Goal: Task Accomplishment & Management: Use online tool/utility

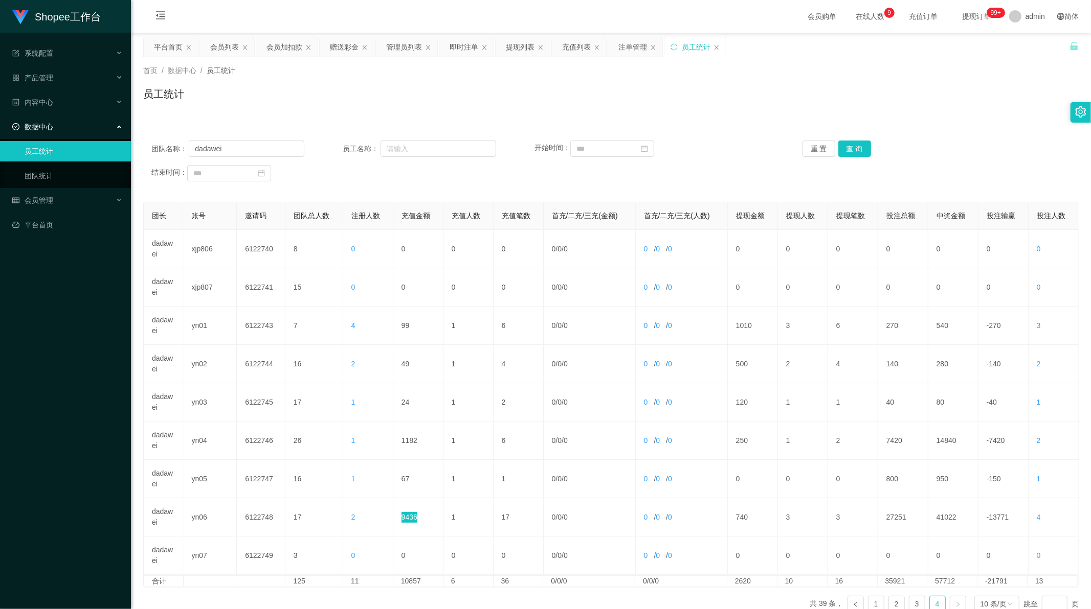
scroll to position [1, 0]
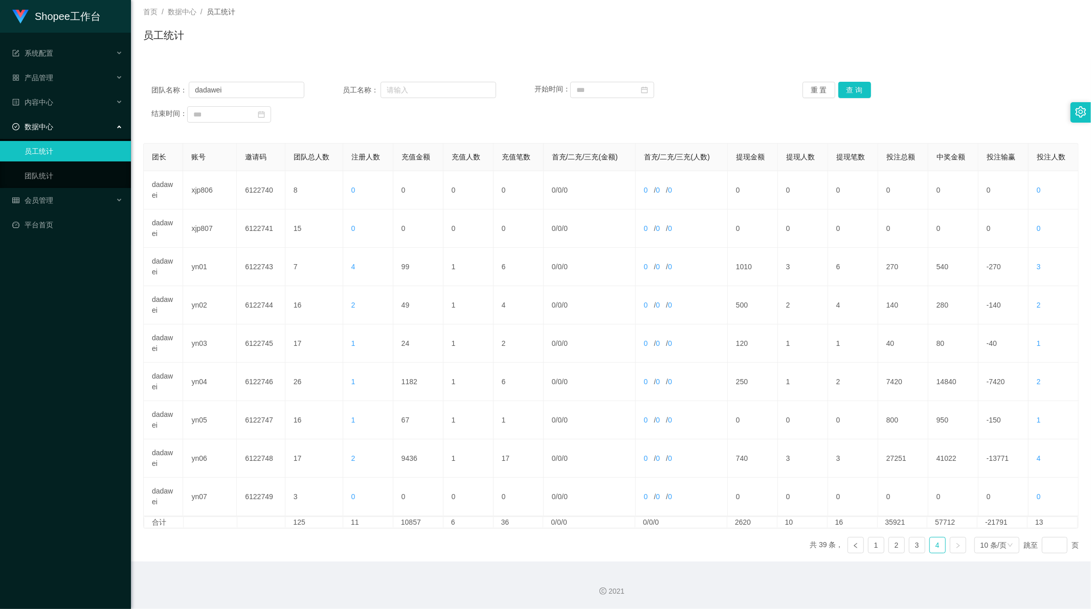
click at [480, 54] on div "首页 / 数据中心 / 员工统计 / 员工统计" at bounding box center [611, 28] width 960 height 61
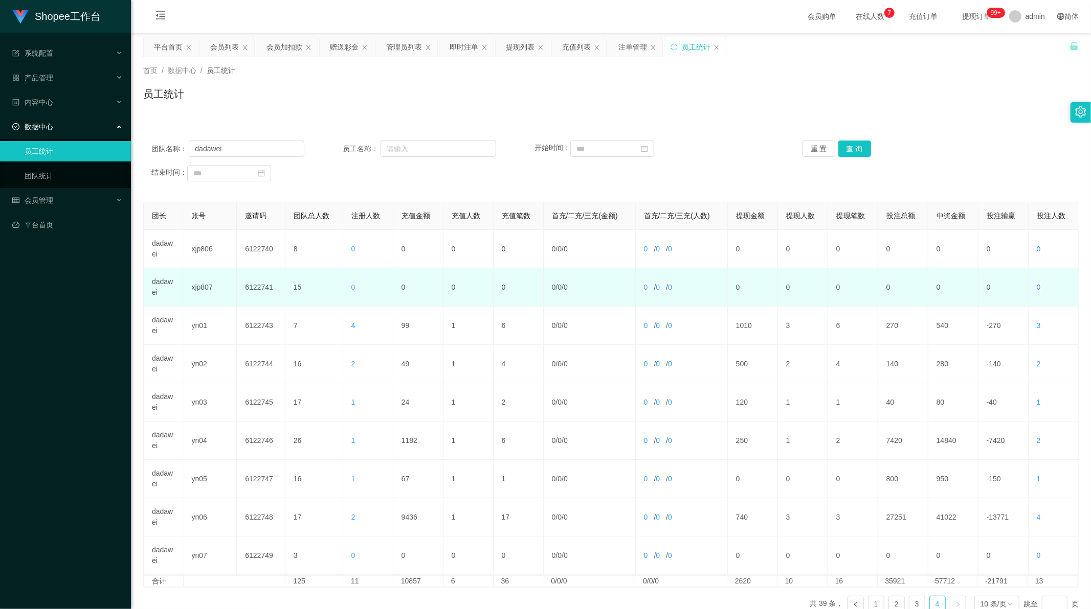
scroll to position [59, 0]
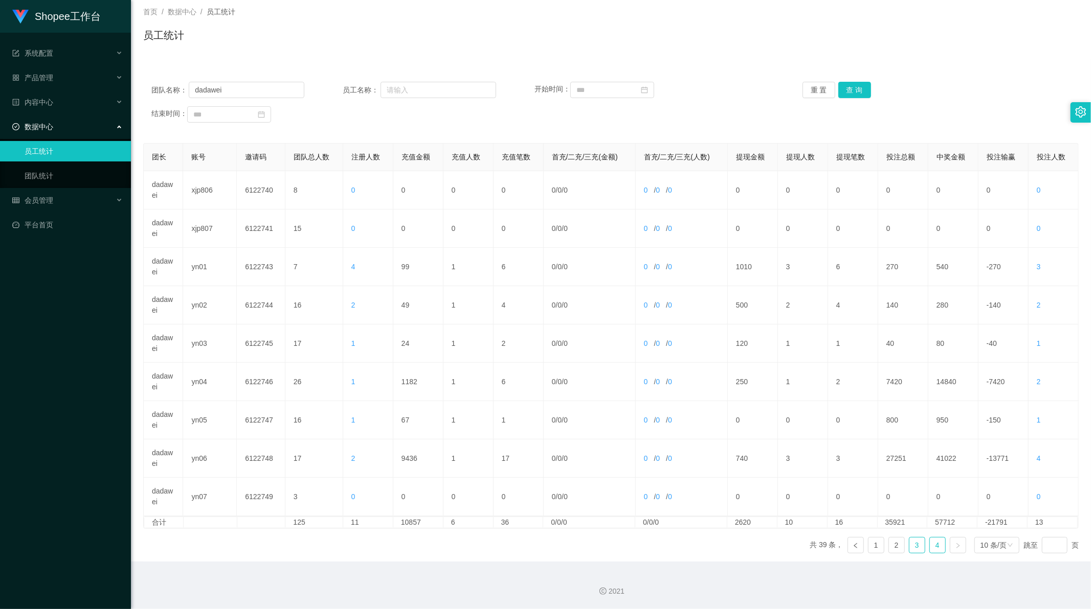
click at [914, 544] on link "3" at bounding box center [916, 545] width 15 height 15
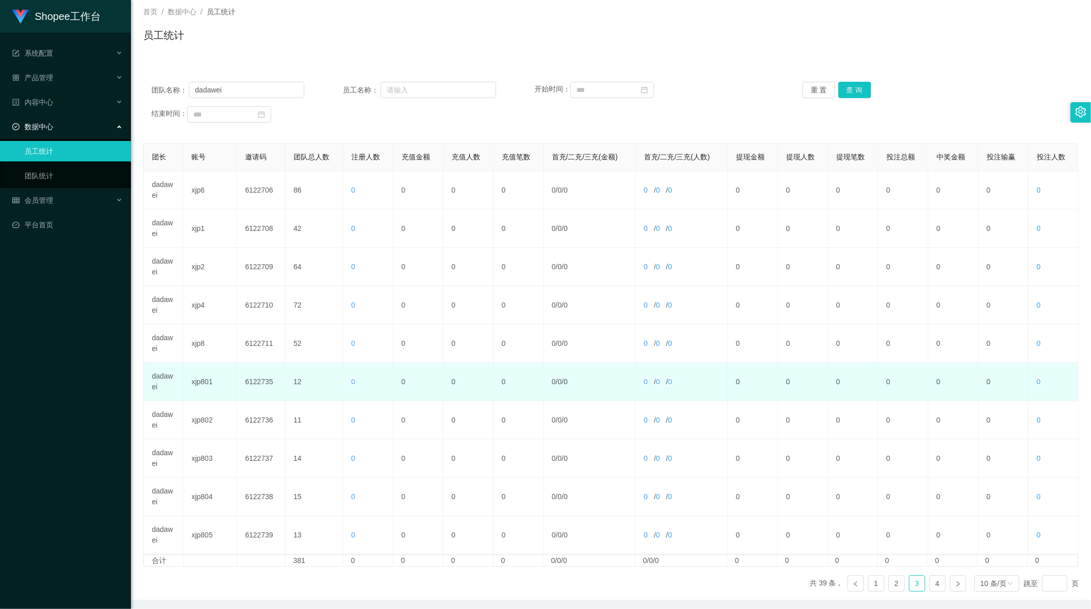
click at [202, 383] on td "xjp801" at bounding box center [210, 382] width 54 height 38
copy td "xjp801"
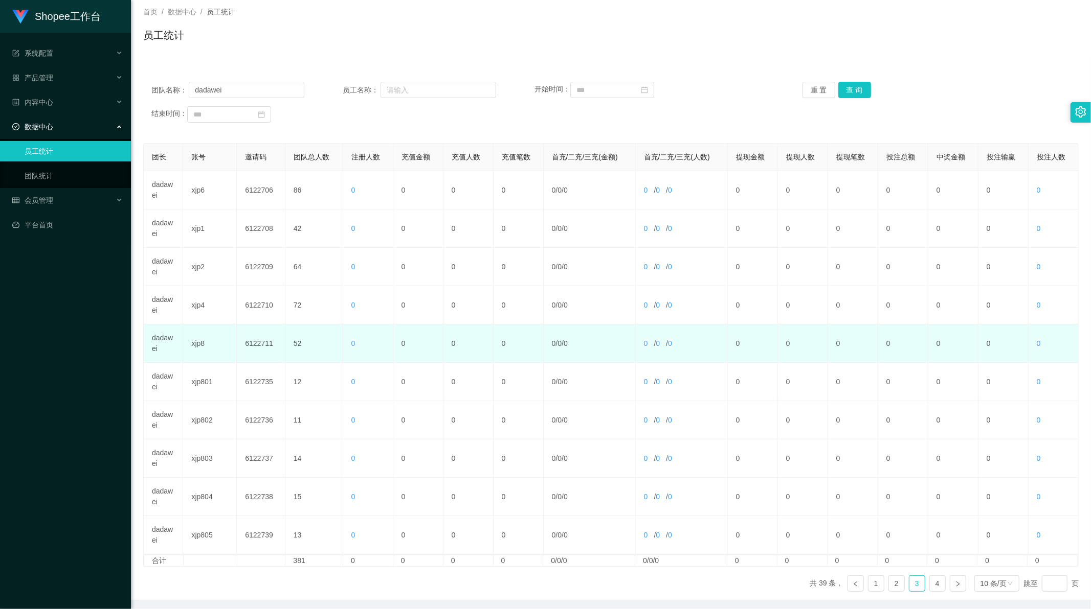
click at [195, 336] on td "xjp8" at bounding box center [210, 344] width 54 height 38
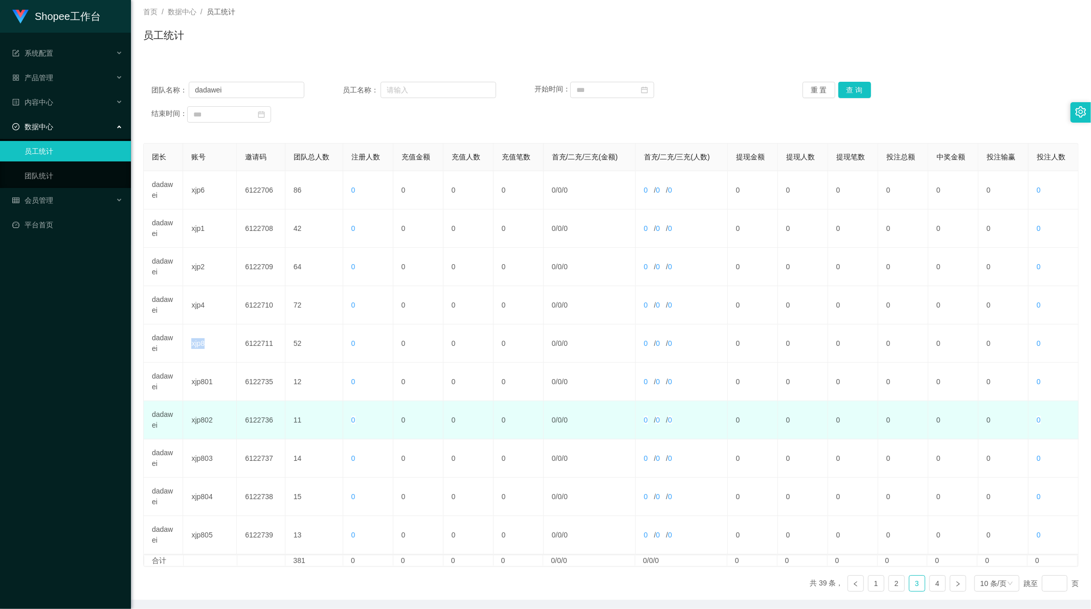
copy td "xjp8"
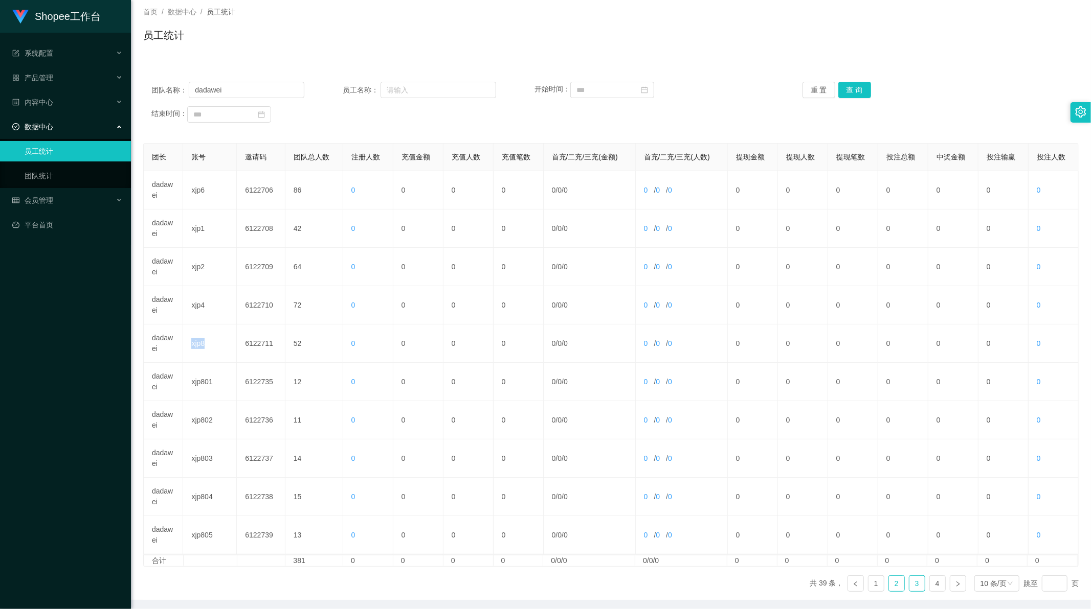
click at [889, 585] on link "2" at bounding box center [896, 583] width 15 height 15
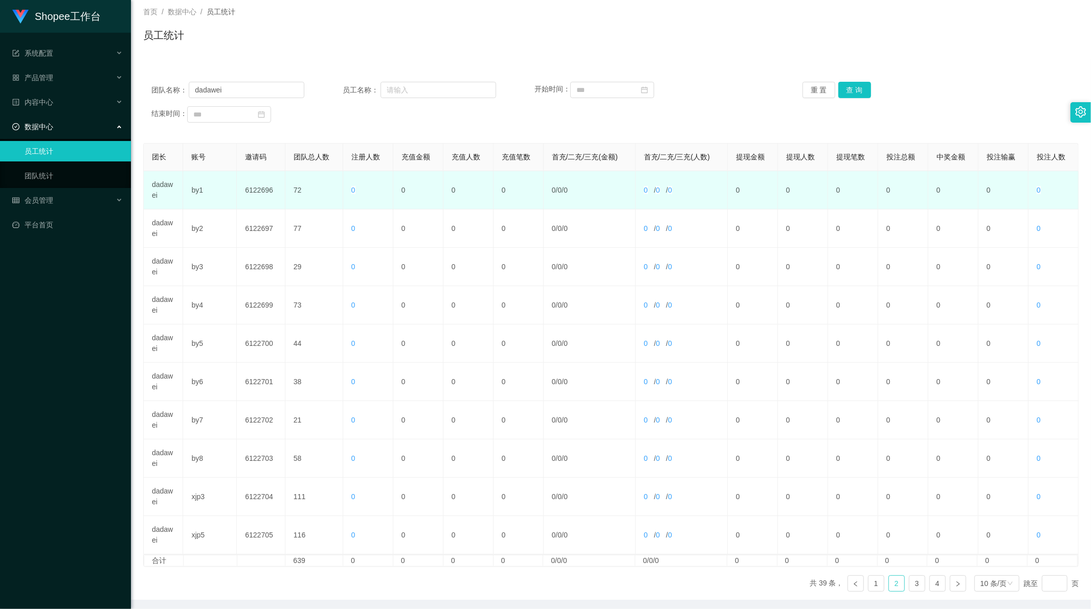
scroll to position [0, 0]
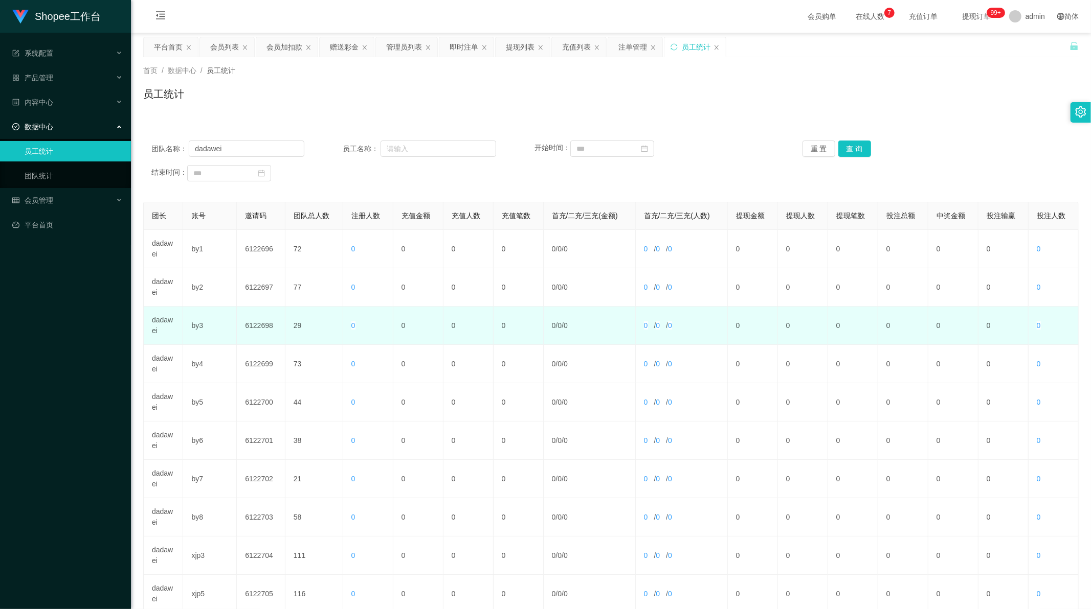
click at [165, 321] on td "dadawei" at bounding box center [163, 326] width 39 height 38
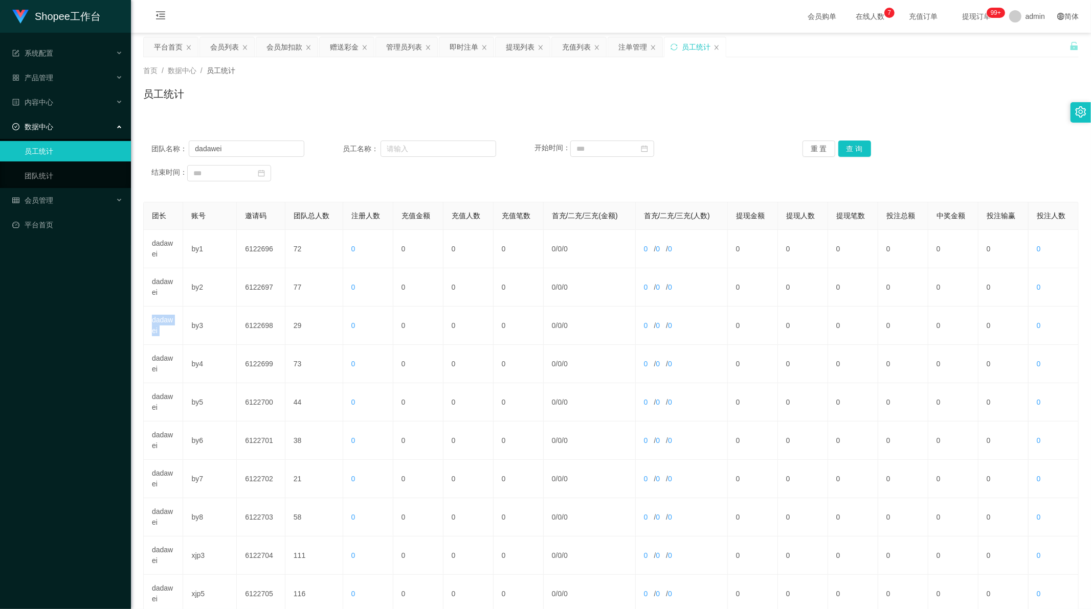
copy td "dadawei"
drag, startPoint x: 329, startPoint y: 89, endPoint x: 188, endPoint y: 89, distance: 141.1
click at [329, 89] on div "员工统计" at bounding box center [610, 98] width 935 height 24
click at [45, 172] on link "团队统计" at bounding box center [74, 176] width 98 height 20
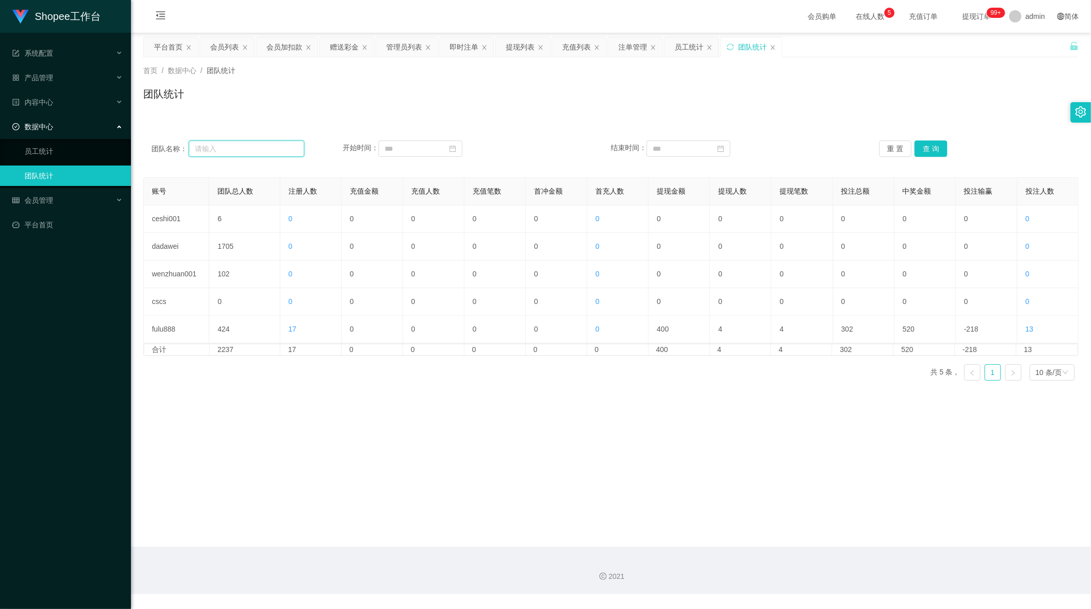
click at [236, 147] on input "text" at bounding box center [247, 149] width 116 height 16
paste input "dadawei"
type input "dadawei"
click at [404, 149] on input at bounding box center [420, 149] width 84 height 16
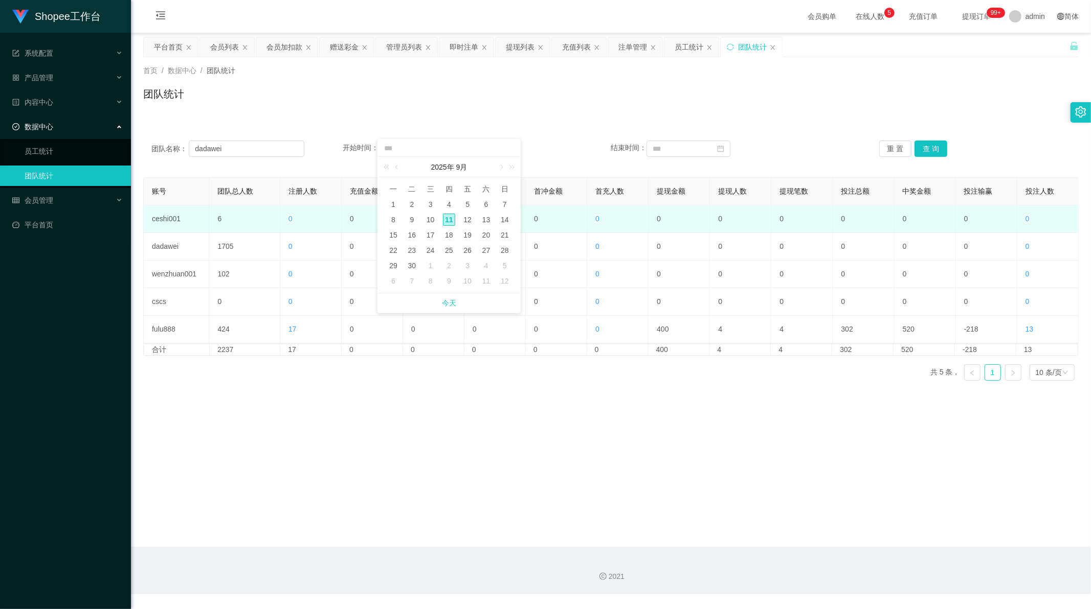
click at [394, 209] on div "1" at bounding box center [393, 204] width 12 height 12
type input "**********"
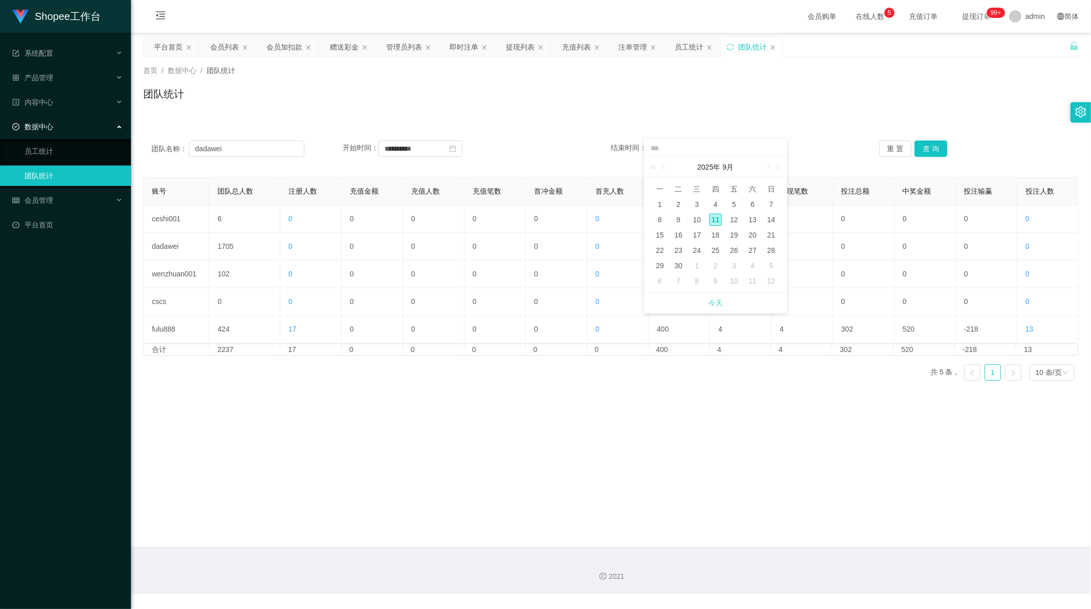
drag, startPoint x: 716, startPoint y: 303, endPoint x: 824, endPoint y: 218, distance: 137.7
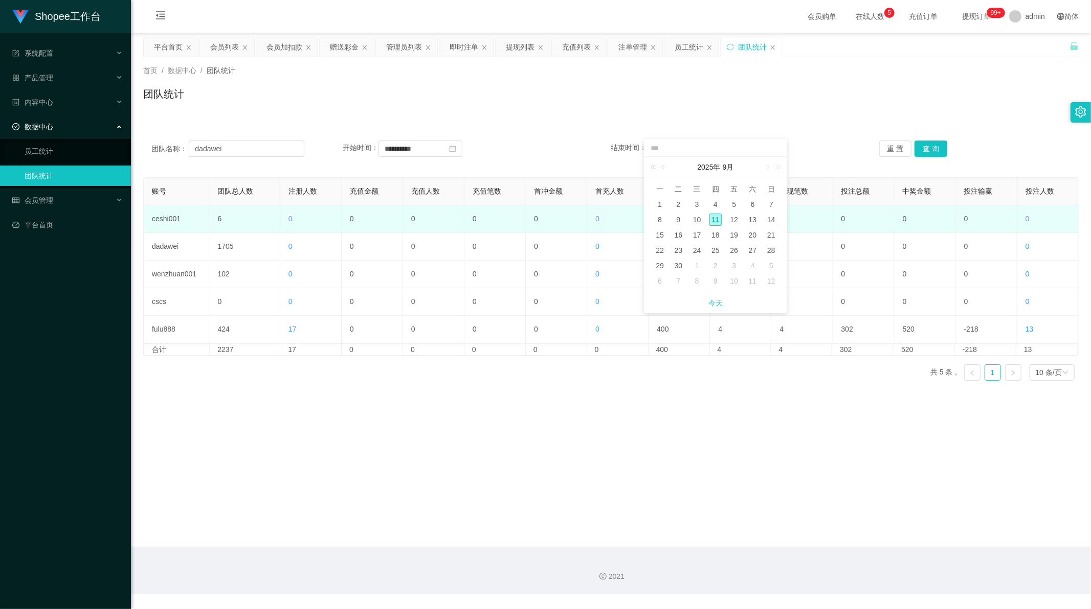
click at [717, 302] on link "今天" at bounding box center [715, 302] width 14 height 19
type input "**********"
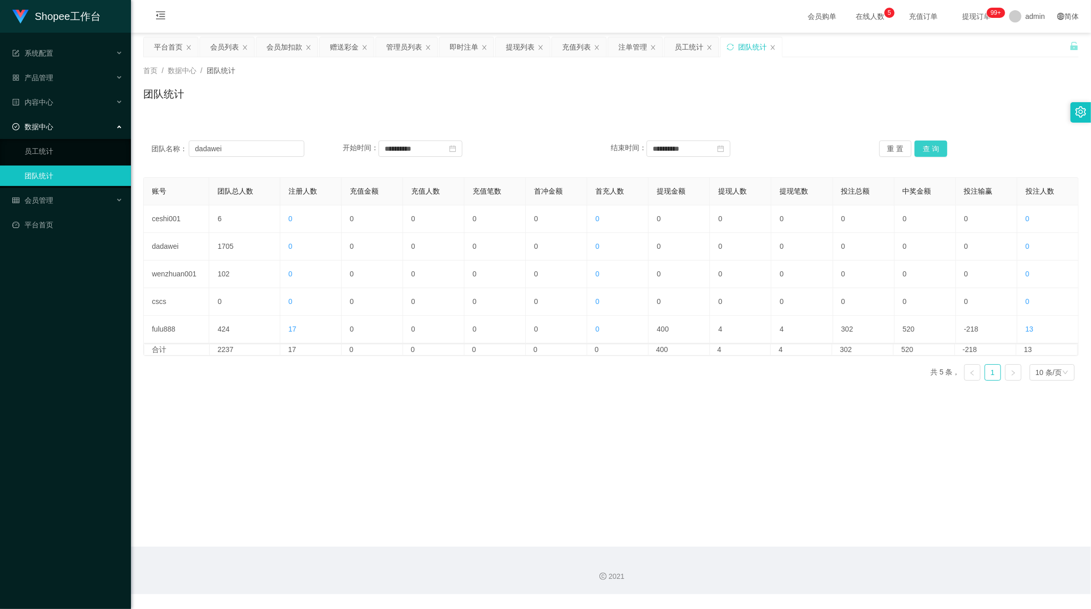
click at [929, 152] on button "查 询" at bounding box center [930, 149] width 33 height 16
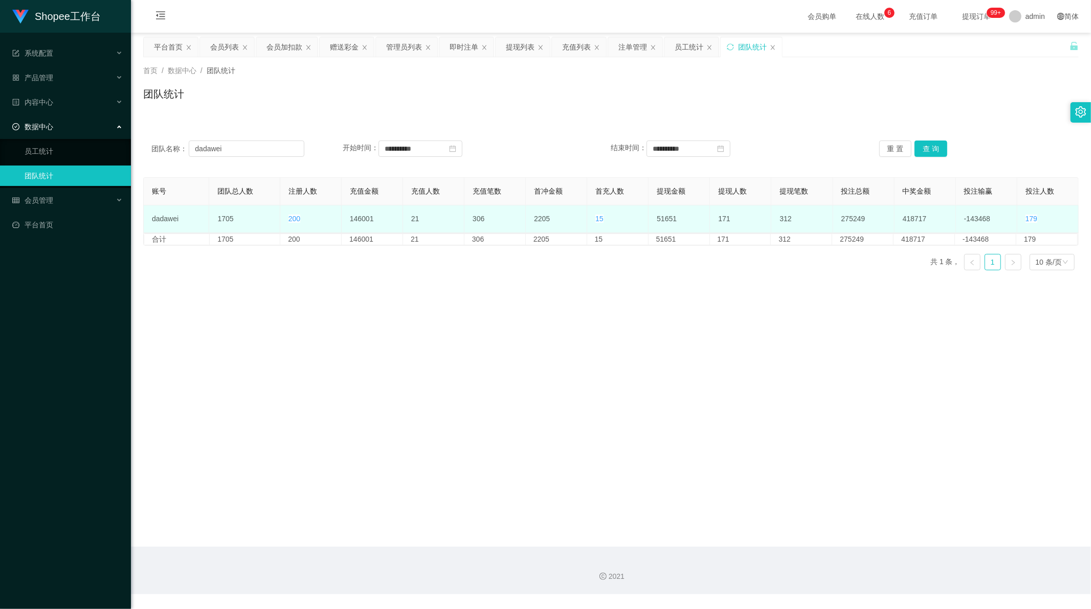
click at [228, 216] on td "1705" at bounding box center [244, 220] width 71 height 28
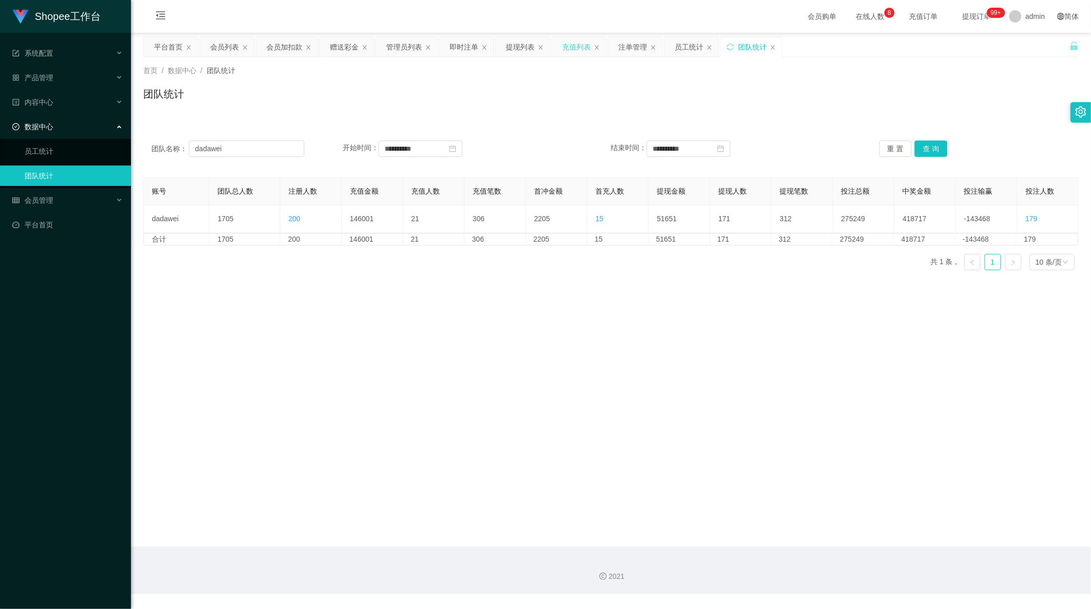
click at [574, 53] on div "充值列表" at bounding box center [576, 46] width 29 height 19
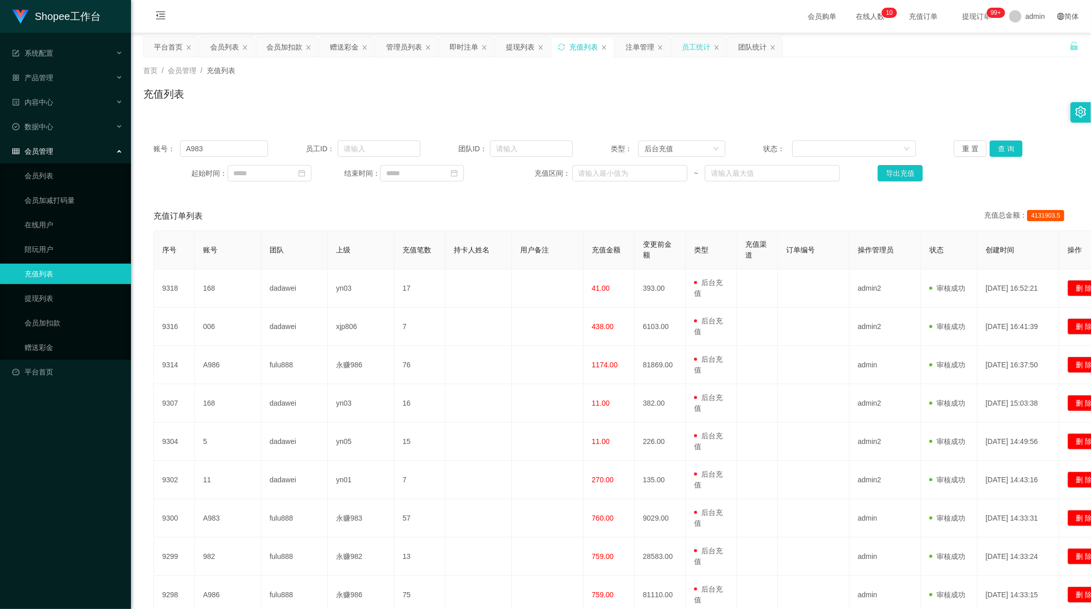
click at [689, 48] on div "员工统计" at bounding box center [696, 46] width 29 height 19
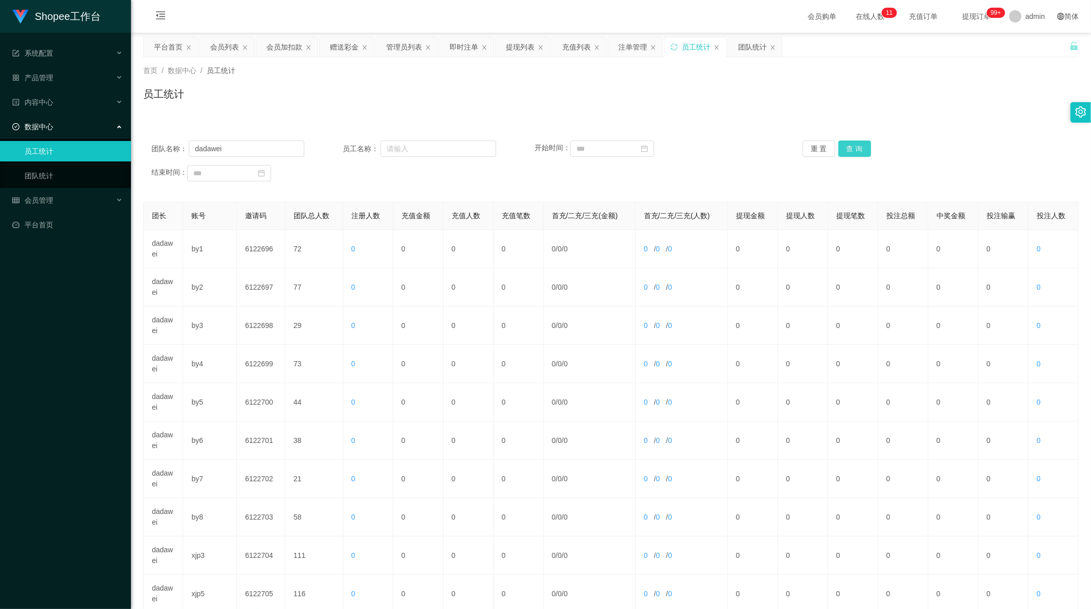
click at [851, 148] on button "查 询" at bounding box center [854, 149] width 33 height 16
click at [582, 142] on input at bounding box center [612, 149] width 84 height 16
click at [584, 203] on div "1" at bounding box center [583, 204] width 12 height 12
type input "**********"
click at [269, 329] on span "今天" at bounding box center [258, 327] width 130 height 19
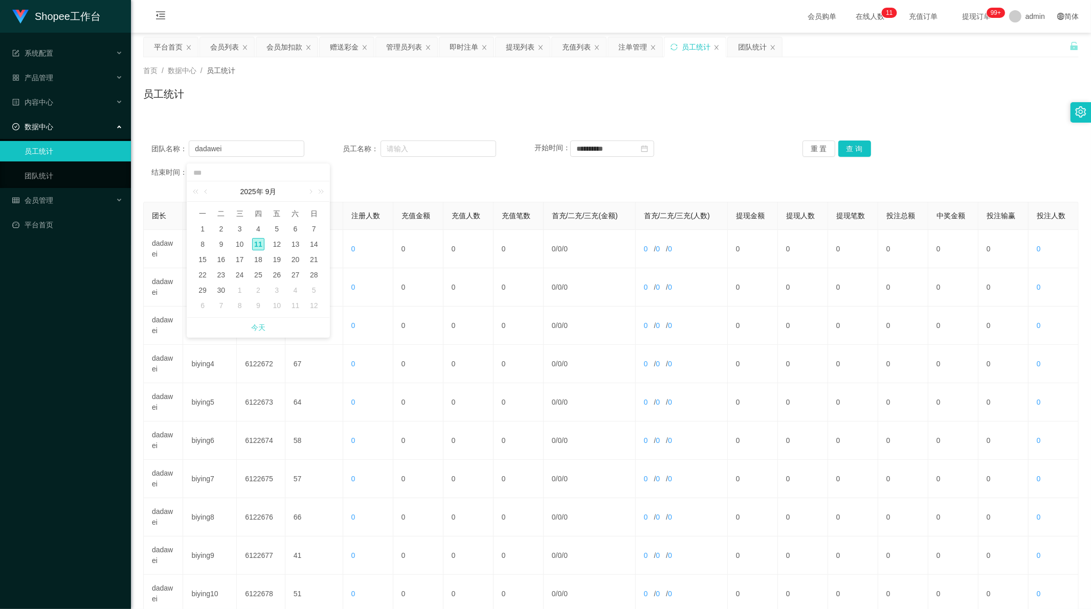
click at [256, 325] on link "今天" at bounding box center [258, 327] width 14 height 19
type input "**********"
click at [859, 149] on button "查 询" at bounding box center [854, 149] width 33 height 16
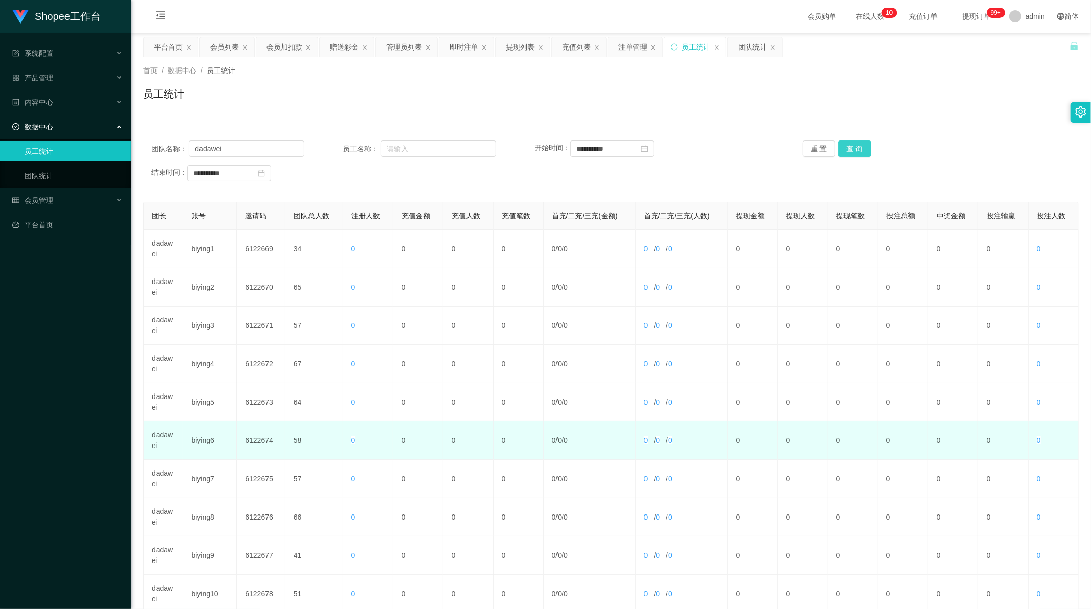
scroll to position [98, 0]
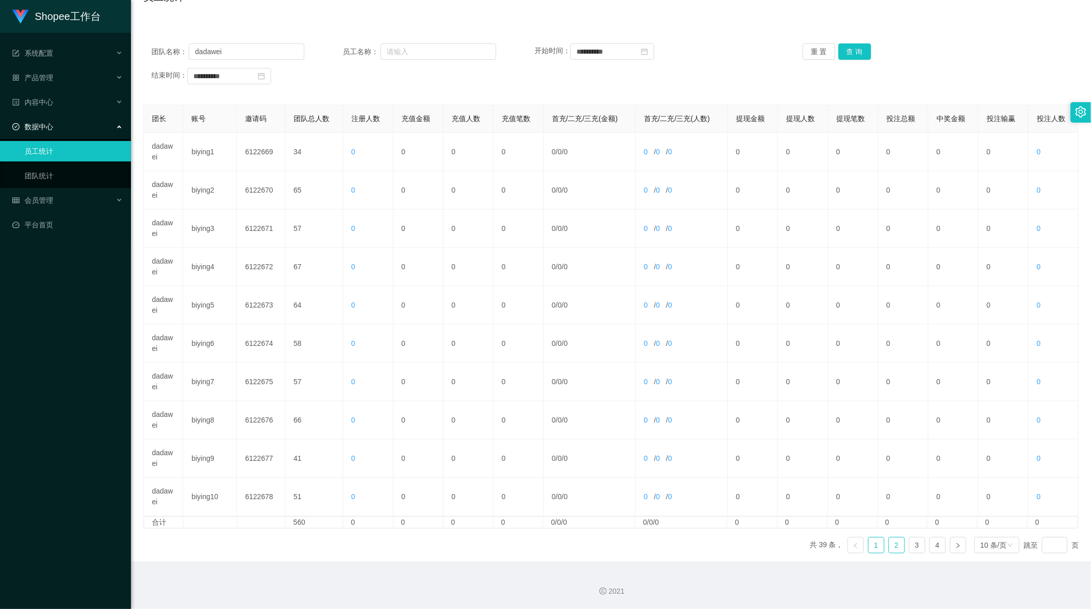
click at [891, 550] on link "2" at bounding box center [896, 545] width 15 height 15
click at [911, 548] on link "3" at bounding box center [916, 545] width 15 height 15
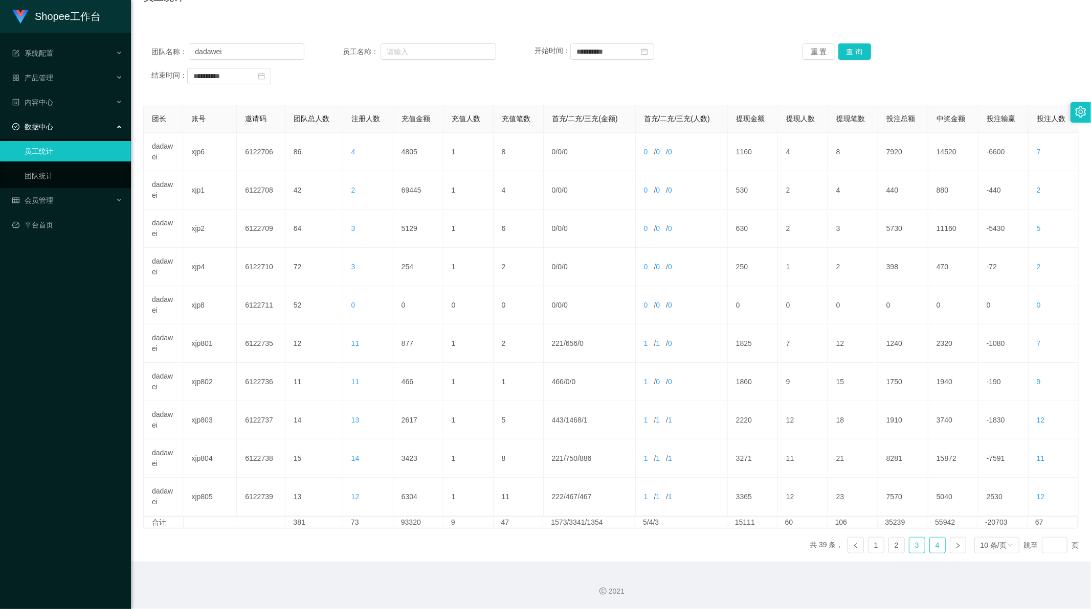
click at [929, 546] on link "4" at bounding box center [936, 545] width 15 height 15
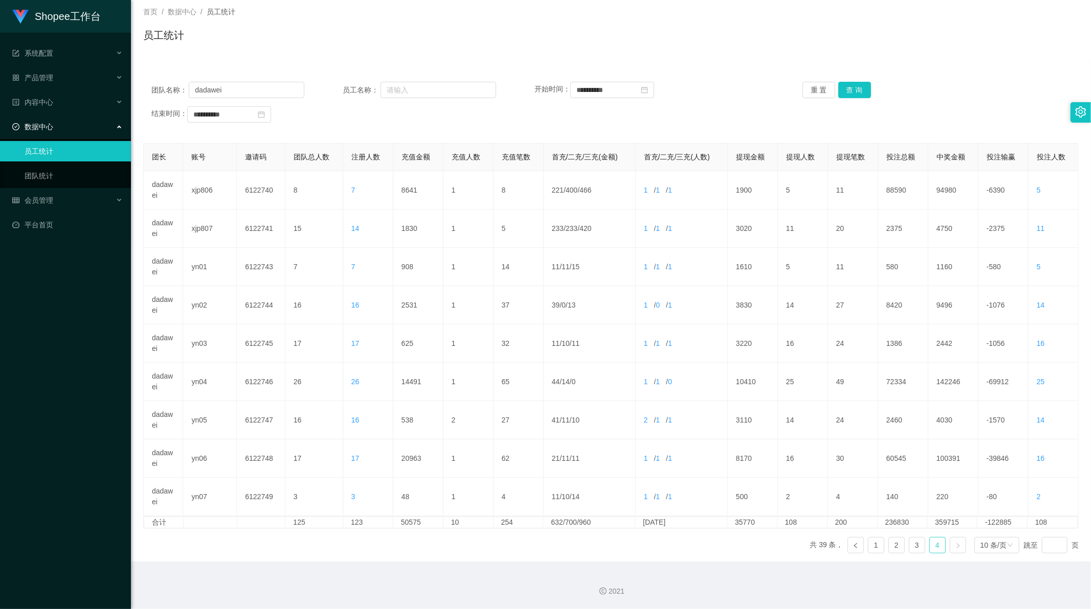
scroll to position [0, 0]
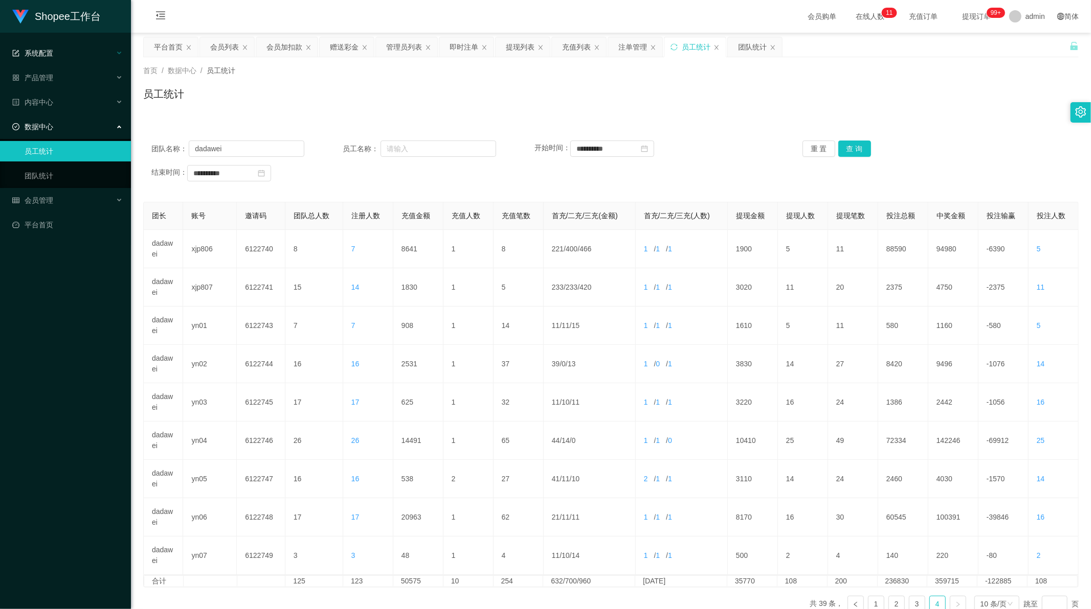
click at [36, 56] on span "系统配置" at bounding box center [32, 53] width 41 height 8
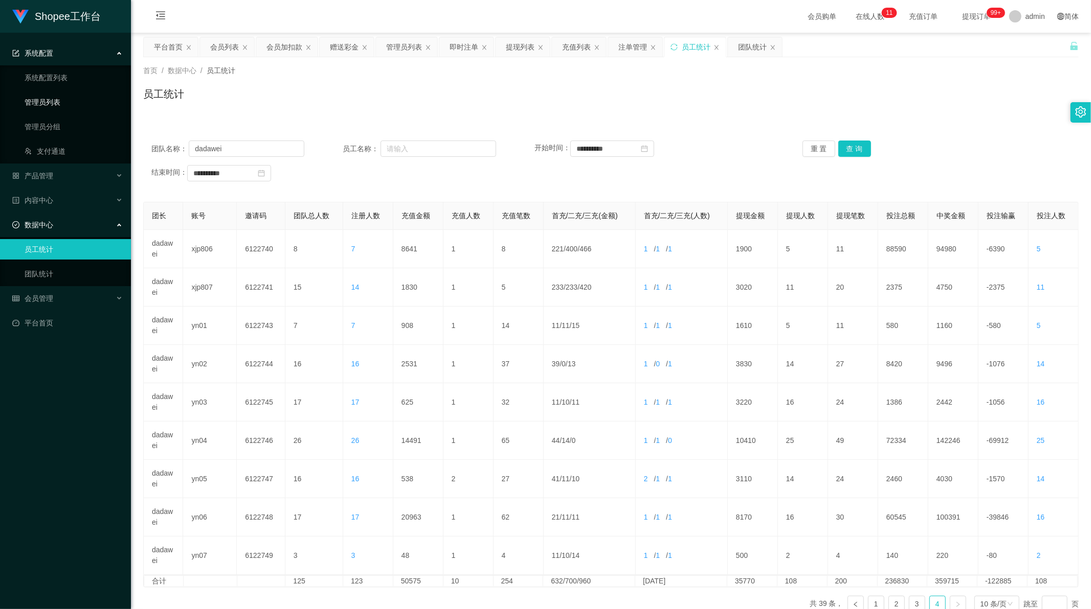
click at [49, 100] on link "管理员列表" at bounding box center [74, 102] width 98 height 20
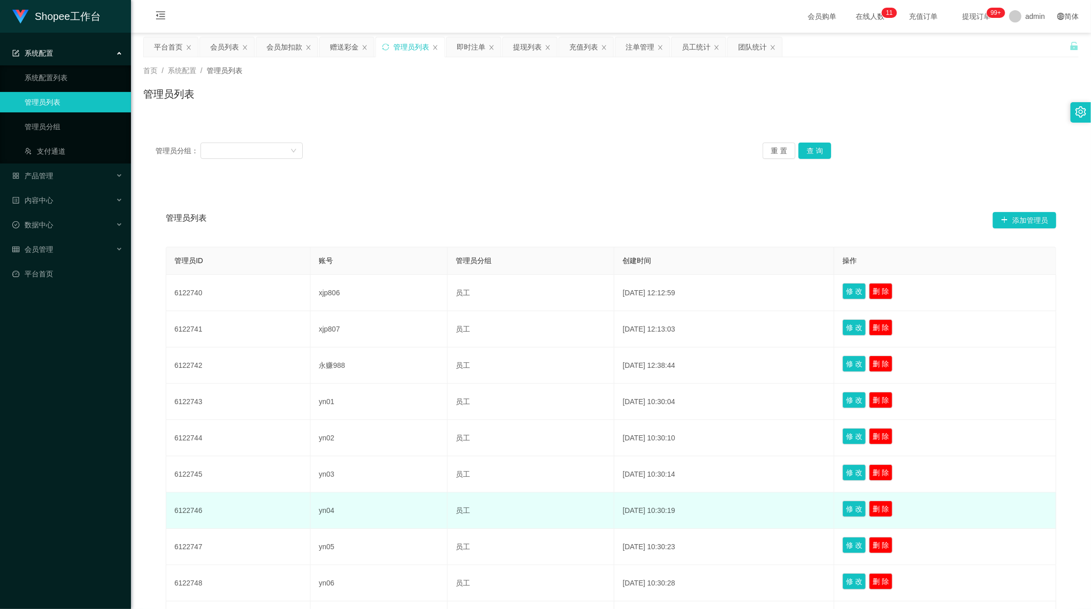
scroll to position [121, 0]
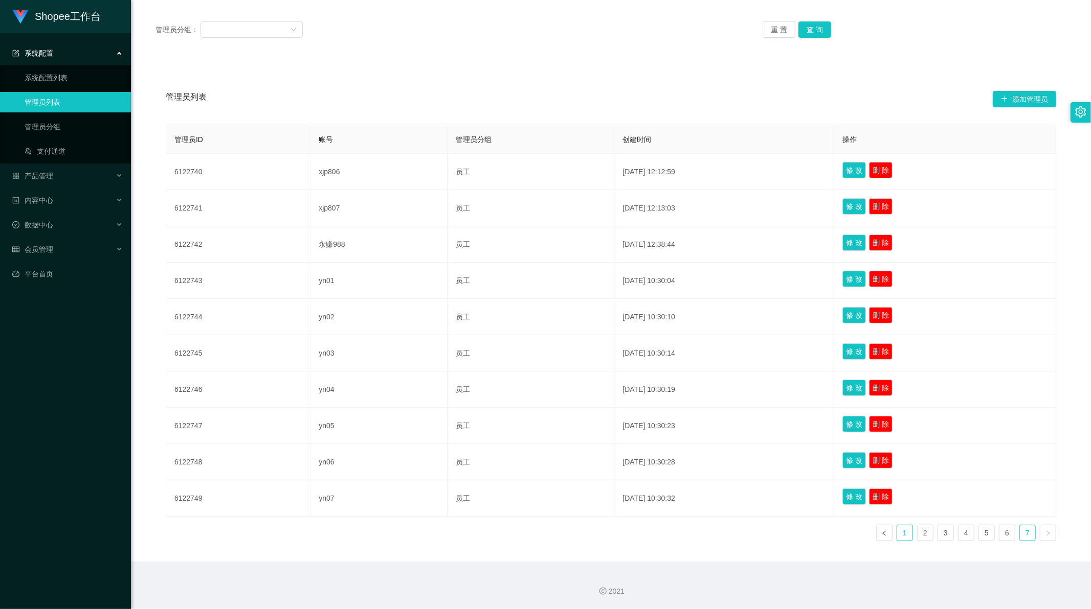
click at [900, 531] on link "1" at bounding box center [904, 533] width 15 height 15
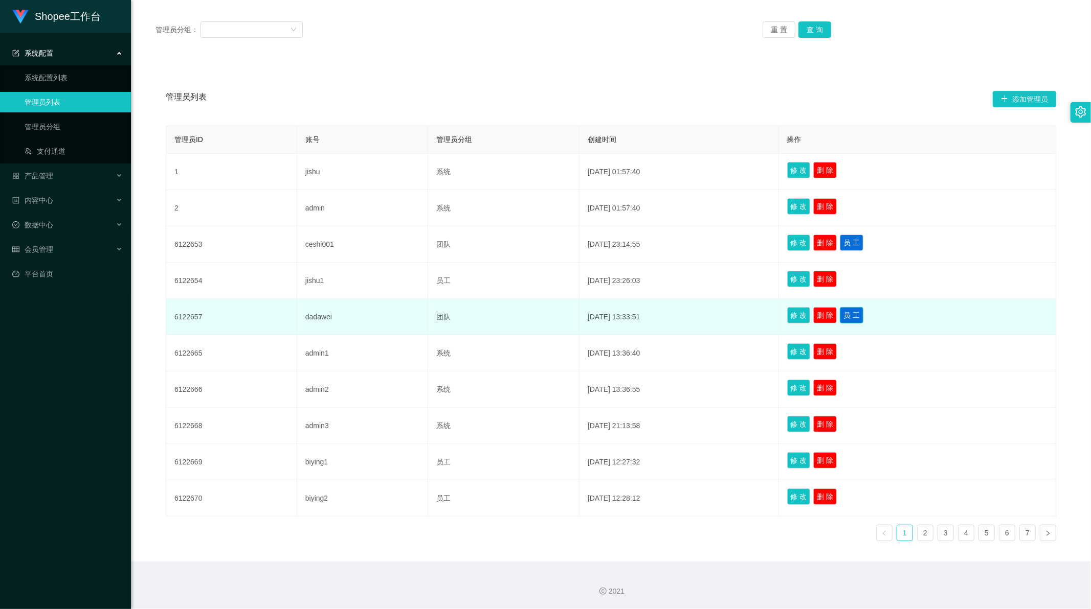
click at [855, 315] on button "员 工" at bounding box center [852, 315] width 24 height 16
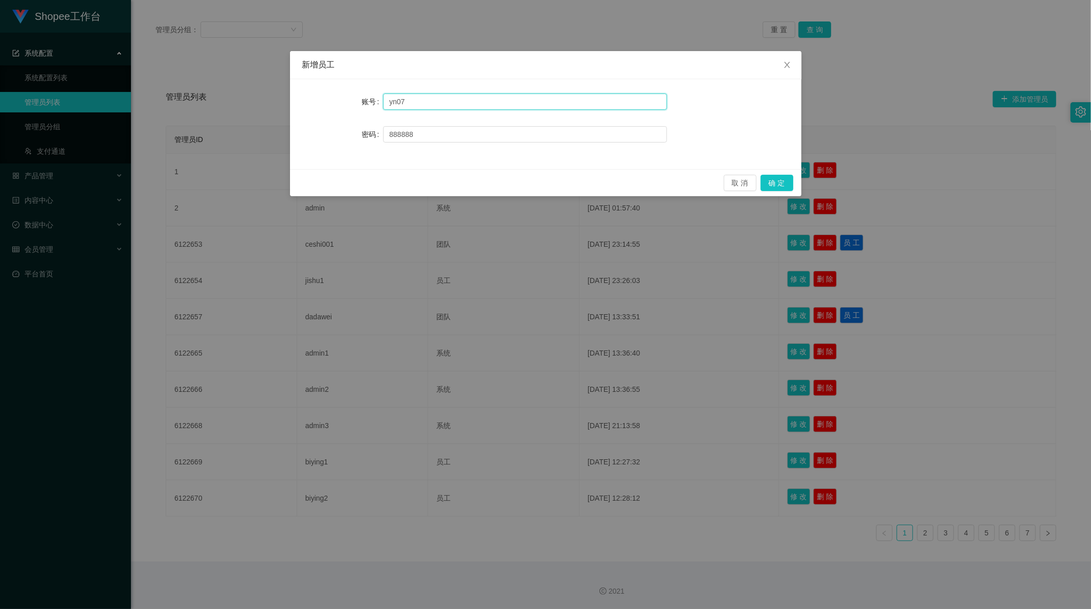
click at [428, 102] on input "yn07" at bounding box center [525, 102] width 284 height 16
paste input "xjp808"
type input "xjp808"
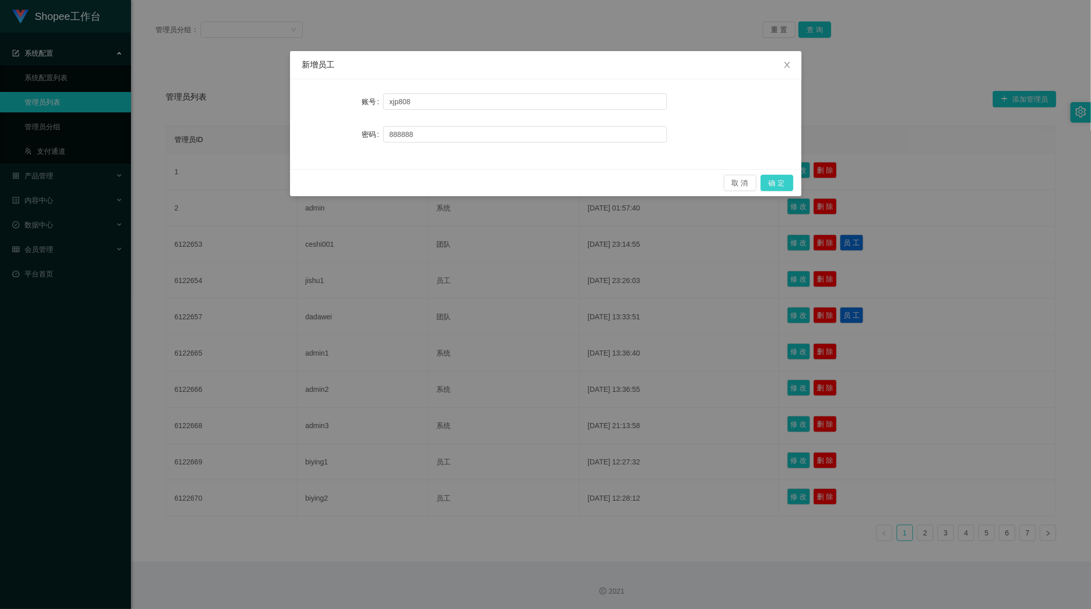
click at [778, 180] on button "确 定" at bounding box center [776, 183] width 33 height 16
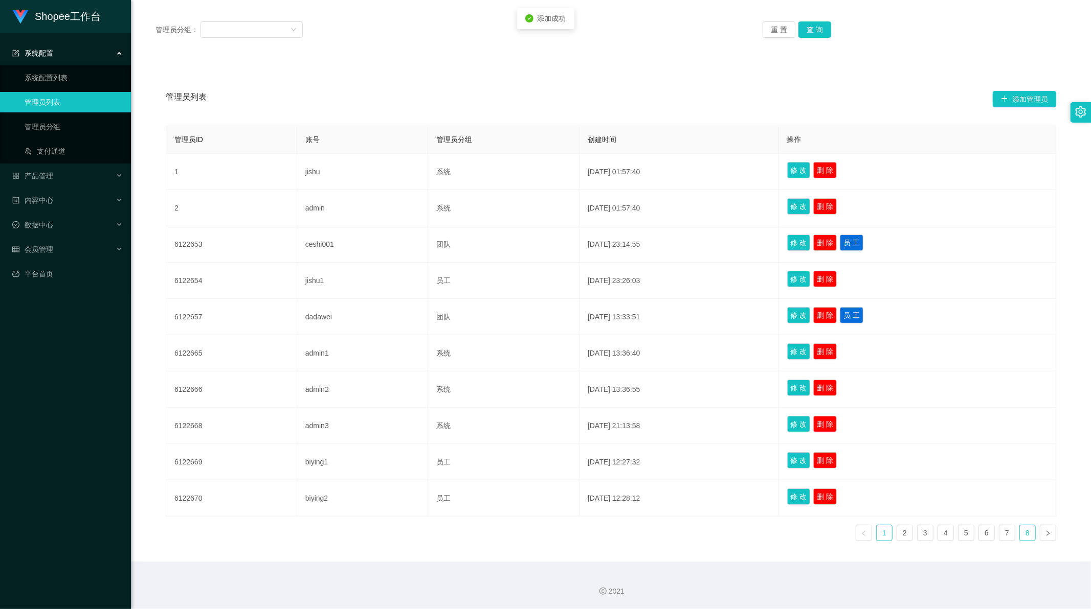
click at [1020, 533] on link "8" at bounding box center [1026, 533] width 15 height 15
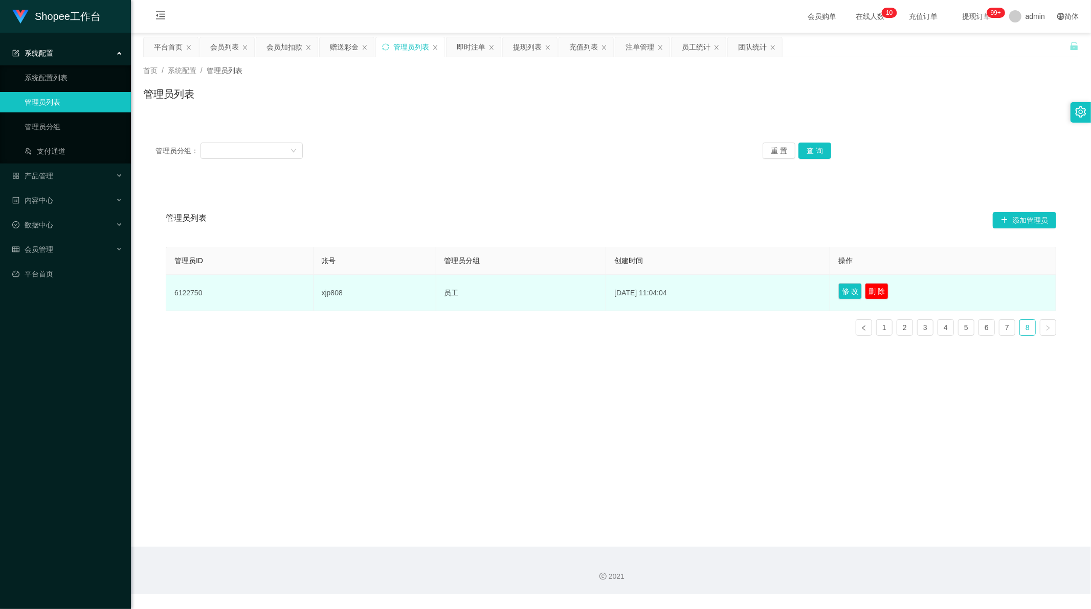
click at [333, 290] on td "xjp808" at bounding box center [374, 293] width 123 height 36
copy td "xjp808"
click at [184, 287] on td "6122750" at bounding box center [239, 293] width 147 height 36
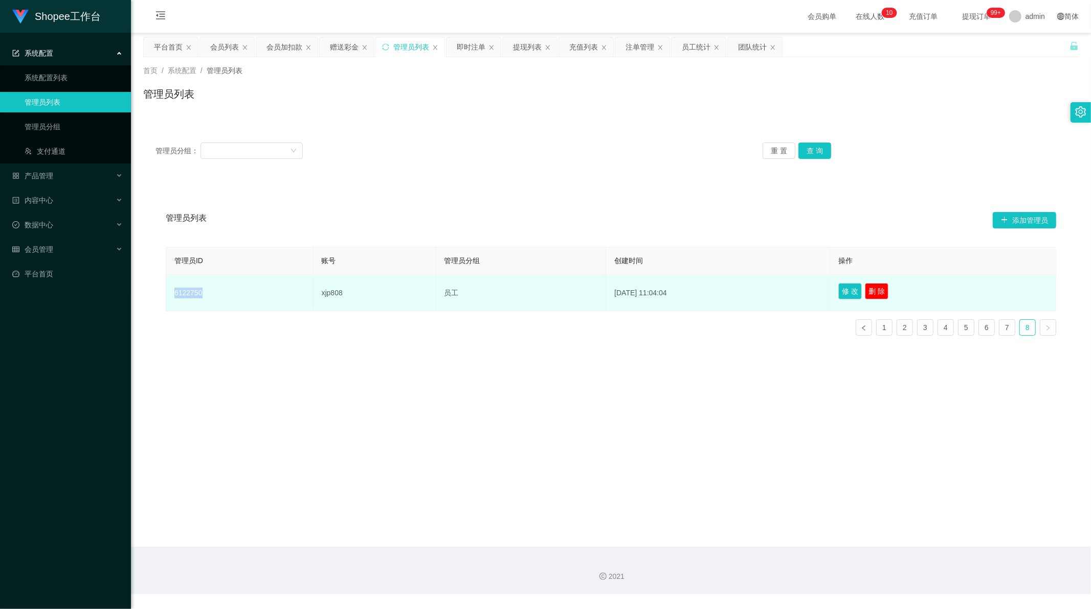
click at [184, 287] on td "6122750" at bounding box center [239, 293] width 147 height 36
copy td "6122750"
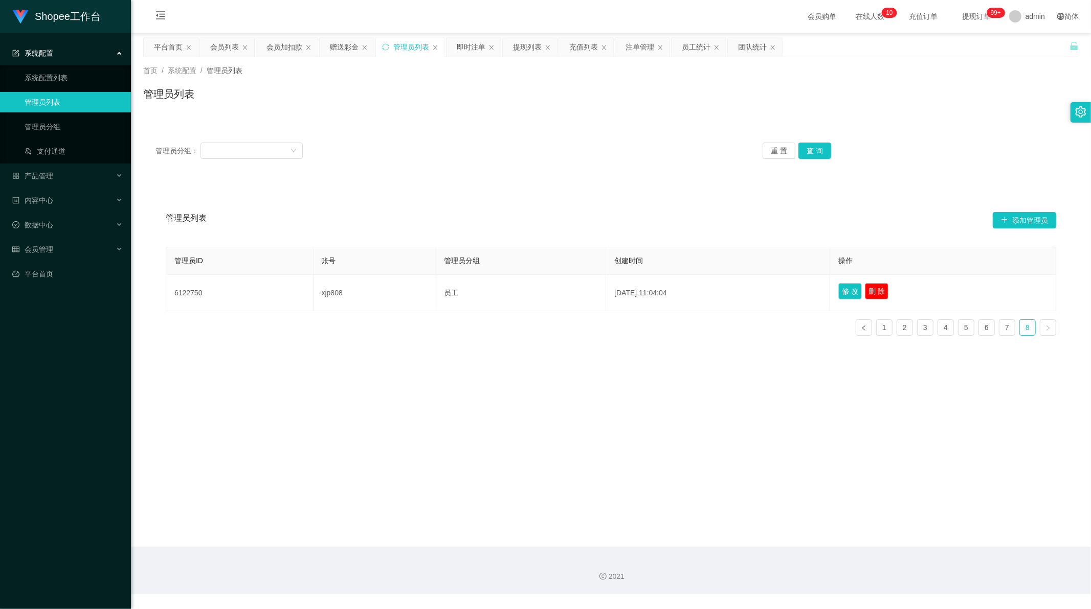
click at [375, 118] on div "管理员分组： 重 置 查 询 管理员列表 添加管理员 管理员ID 账号 管理员分组 创建时间 操作 6122750 xjp808 员工 [DATE] 11:0…" at bounding box center [610, 237] width 935 height 238
click at [223, 47] on div "会员列表" at bounding box center [224, 46] width 29 height 19
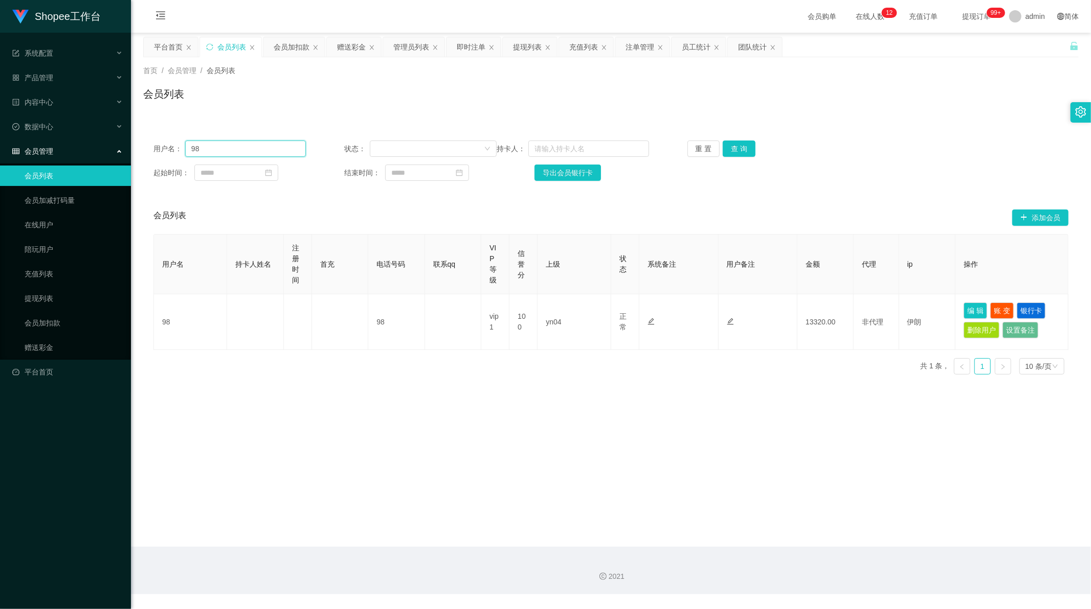
click at [228, 147] on input "98" at bounding box center [245, 149] width 121 height 16
drag, startPoint x: 228, startPoint y: 147, endPoint x: 484, endPoint y: 147, distance: 256.1
click at [230, 147] on input "98" at bounding box center [245, 149] width 121 height 16
paste input "xjp80"
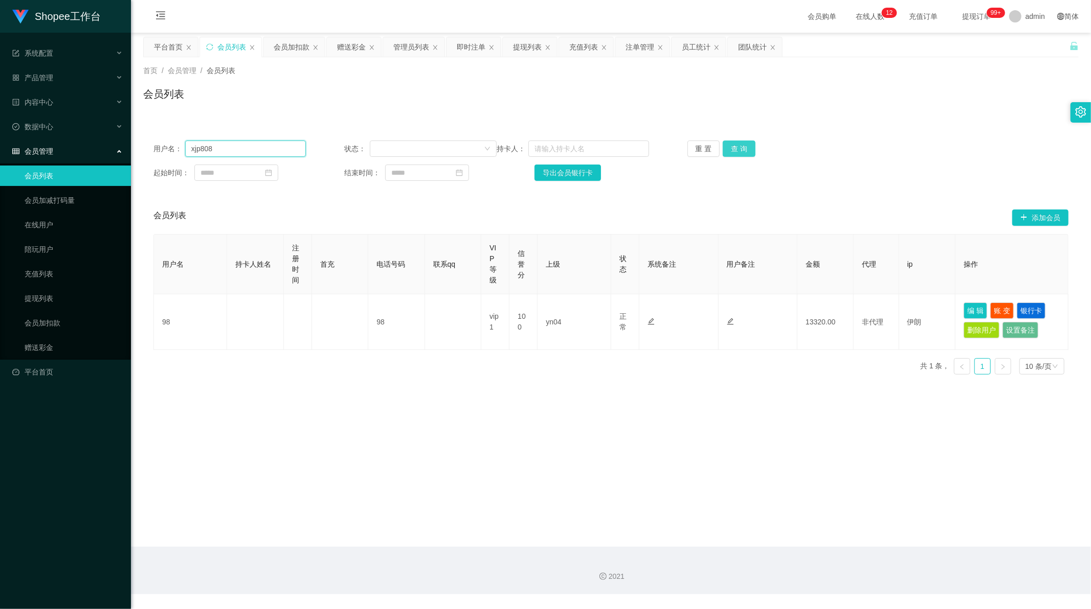
type input "xjp808"
click at [730, 151] on button "查 询" at bounding box center [738, 149] width 33 height 16
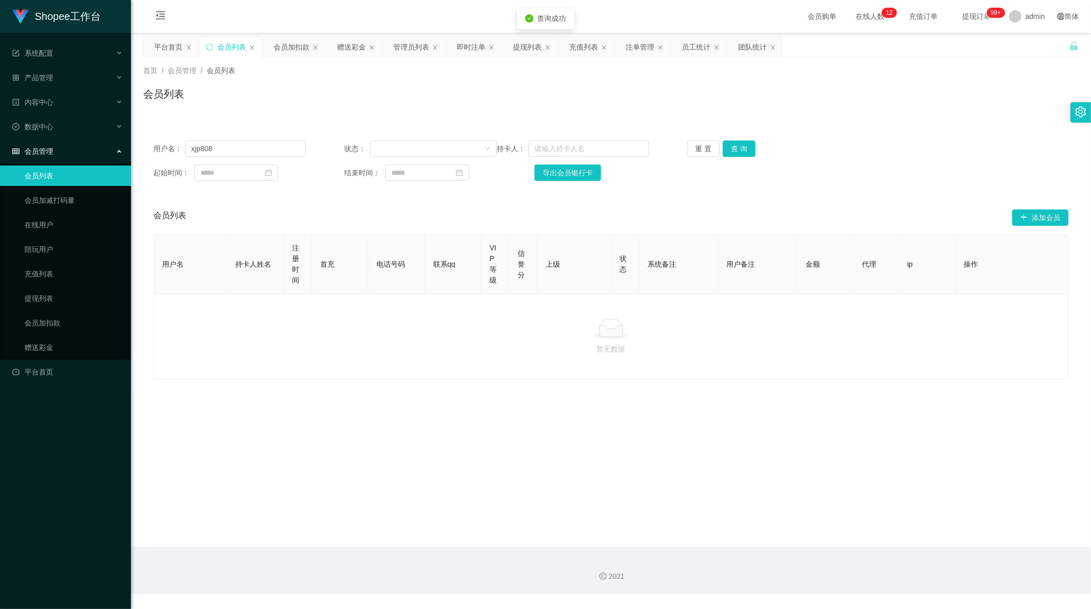
click at [475, 94] on div "会员列表" at bounding box center [610, 98] width 935 height 24
click at [691, 49] on div "员工统计" at bounding box center [696, 46] width 29 height 19
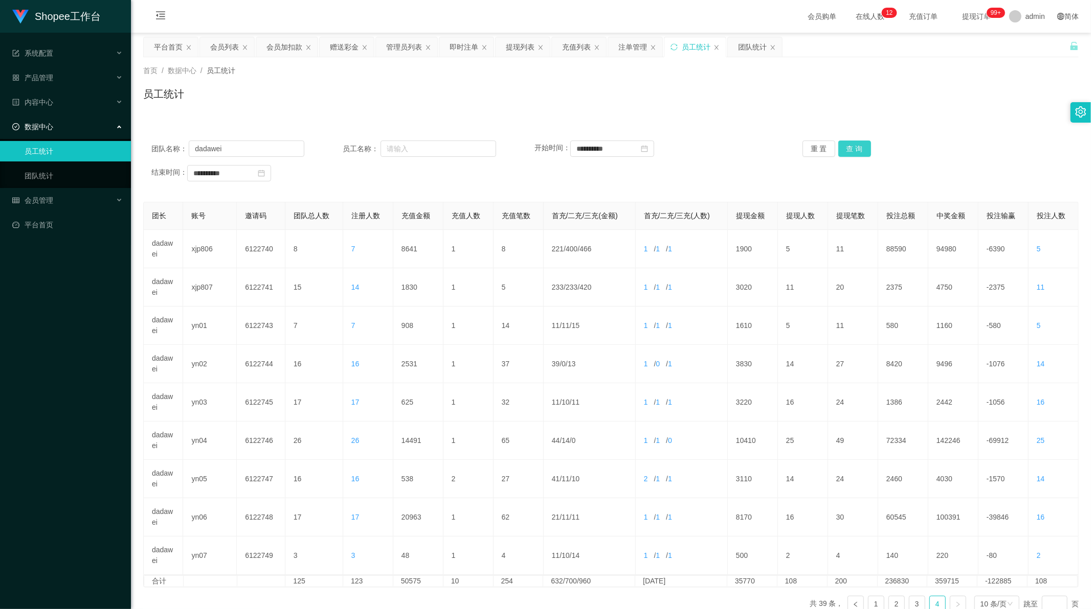
click at [857, 149] on button "查 询" at bounding box center [854, 149] width 33 height 16
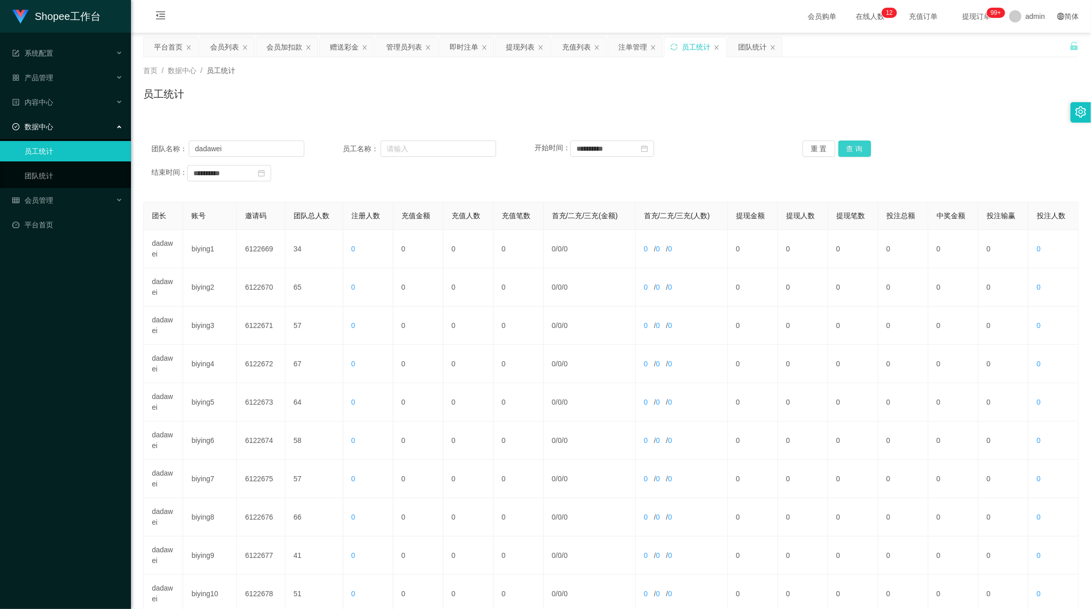
scroll to position [98, 0]
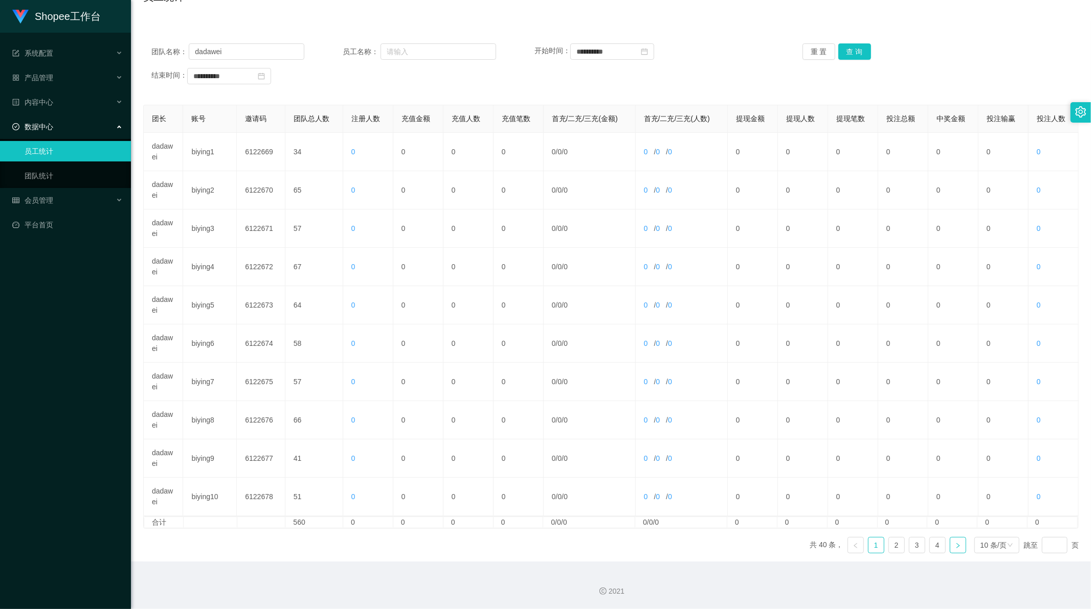
click at [956, 544] on icon "图标: right" at bounding box center [957, 545] width 3 height 5
click at [932, 545] on link "4" at bounding box center [936, 545] width 15 height 15
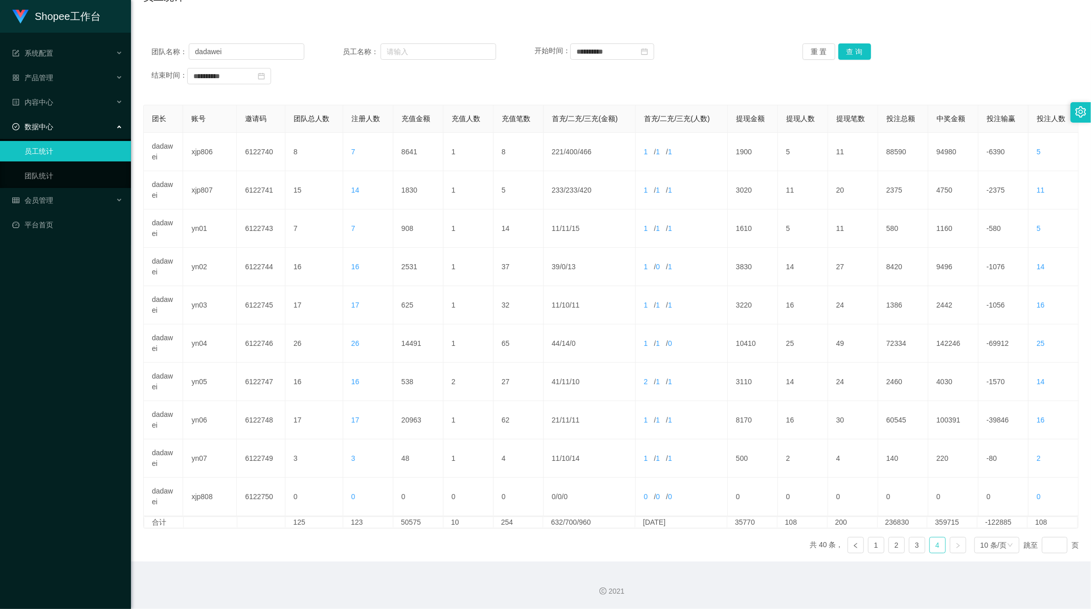
click at [932, 545] on link "4" at bounding box center [936, 545] width 15 height 15
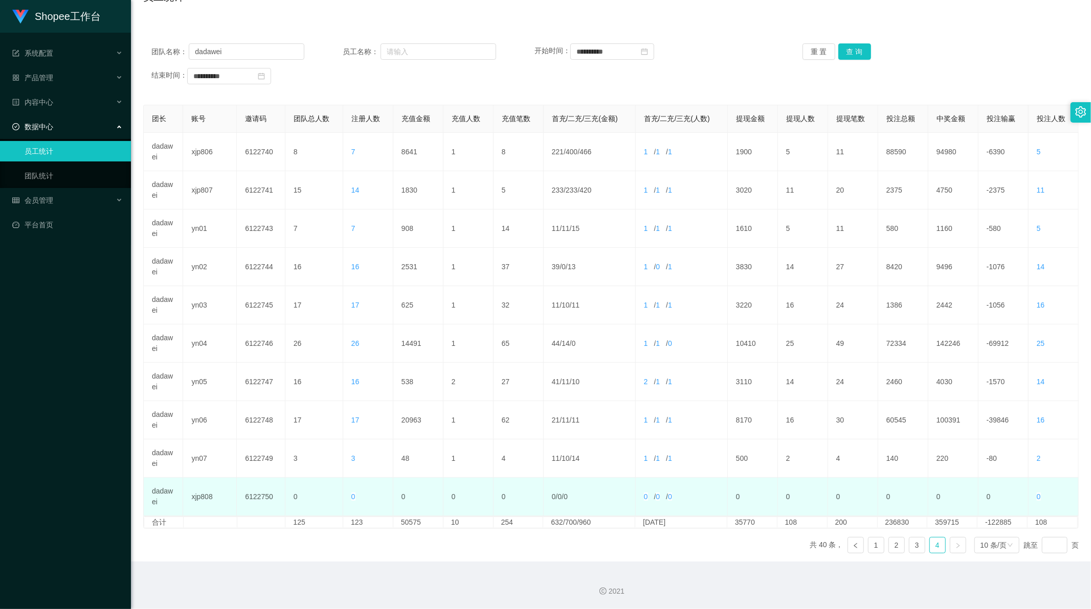
click at [215, 500] on td "xjp808" at bounding box center [210, 497] width 54 height 38
click at [208, 497] on td "xjp808" at bounding box center [210, 497] width 54 height 38
copy td "xjp808"
click at [258, 500] on td "6122750" at bounding box center [261, 497] width 49 height 38
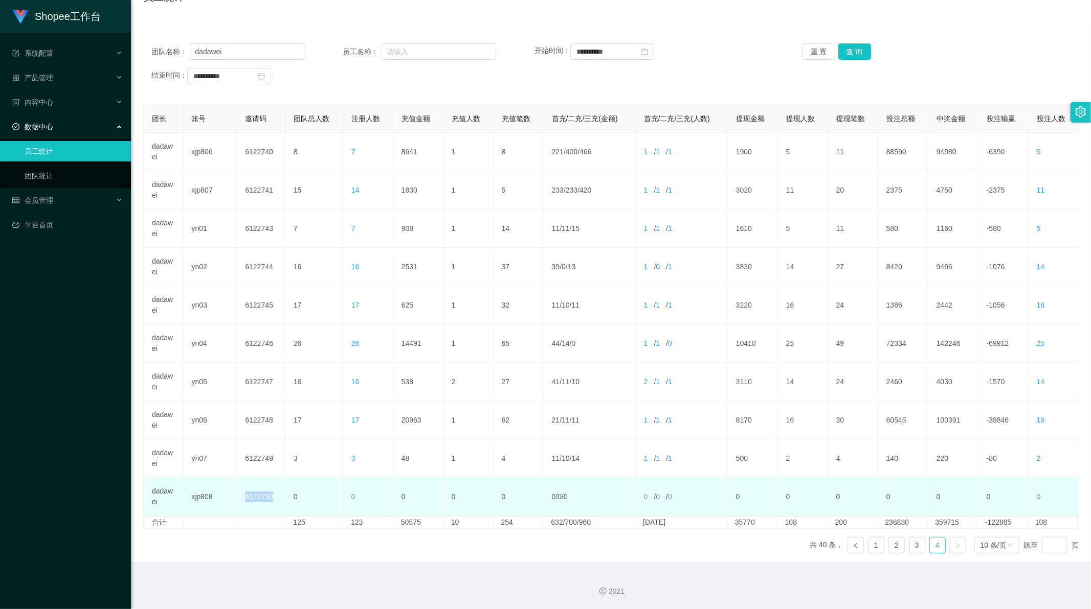
click at [258, 500] on td "6122750" at bounding box center [261, 497] width 49 height 38
copy td "6122750"
click at [206, 494] on td "xjp808" at bounding box center [210, 497] width 54 height 38
click at [198, 494] on td "xjp808" at bounding box center [210, 497] width 54 height 38
drag, startPoint x: 188, startPoint y: 497, endPoint x: 201, endPoint y: 496, distance: 12.8
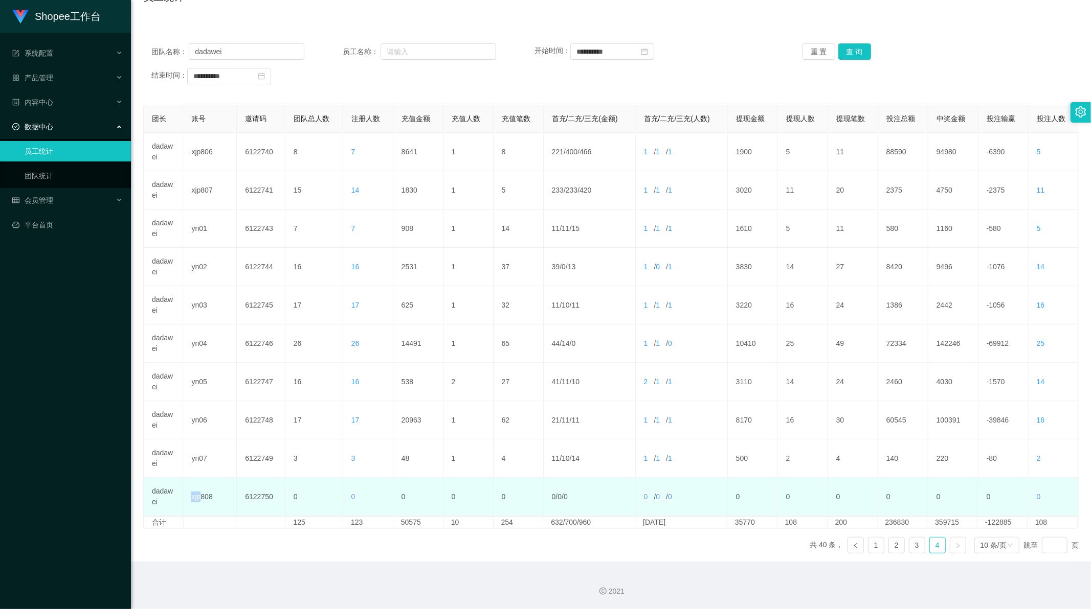
click at [201, 496] on td "xjp808" at bounding box center [210, 497] width 54 height 38
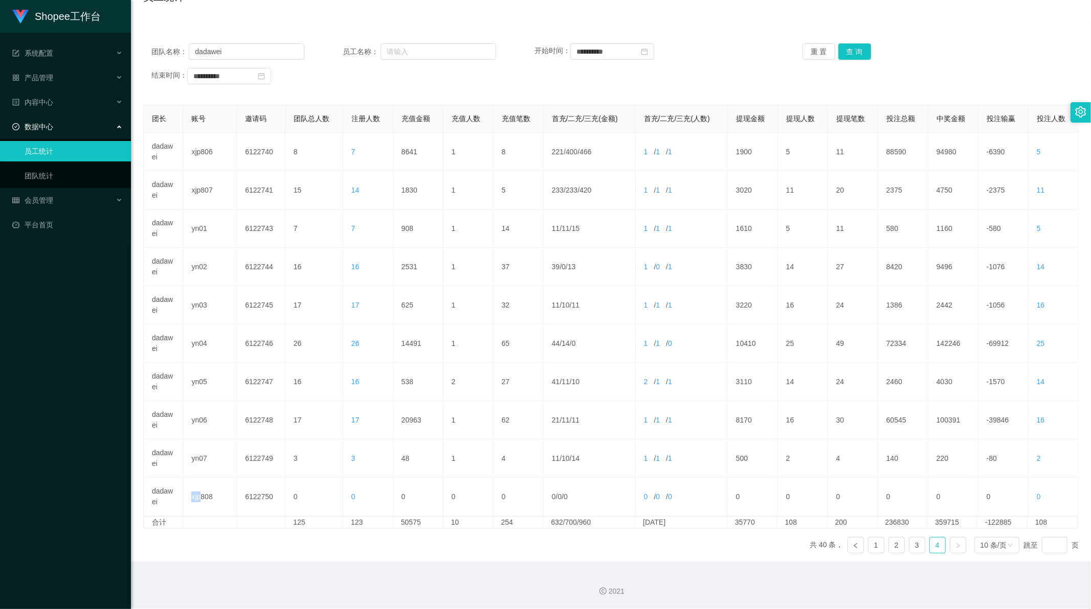
copy td "xjp"
click at [436, 49] on input "text" at bounding box center [438, 51] width 116 height 16
paste input "xjp"
type input "xjp"
click at [850, 43] on button "查 询" at bounding box center [854, 51] width 33 height 16
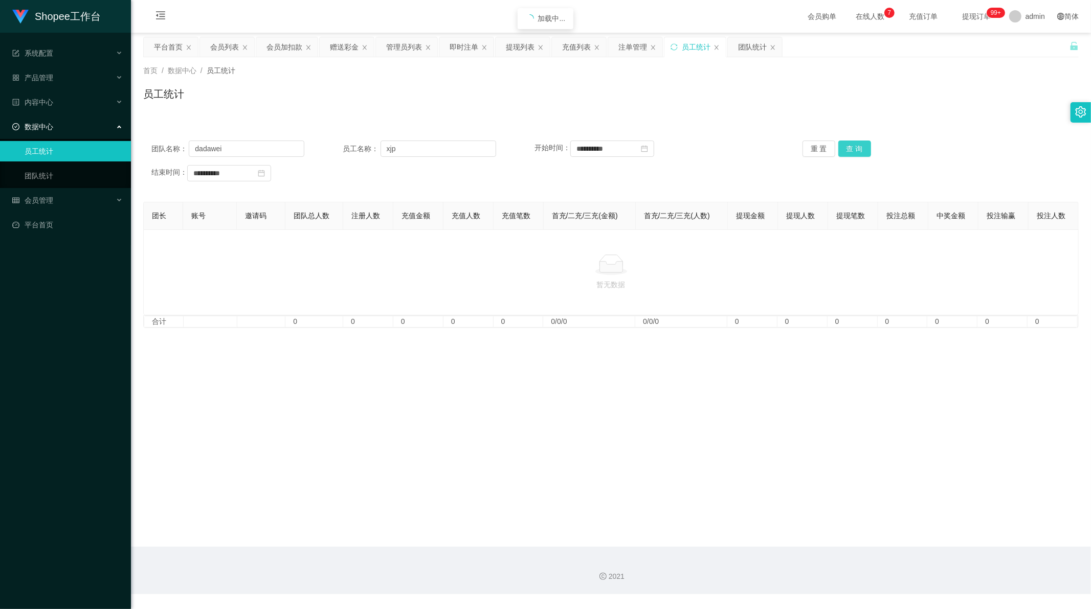
scroll to position [0, 0]
click at [429, 150] on input "xjp" at bounding box center [438, 149] width 116 height 16
click at [856, 148] on button "查 询" at bounding box center [854, 149] width 33 height 16
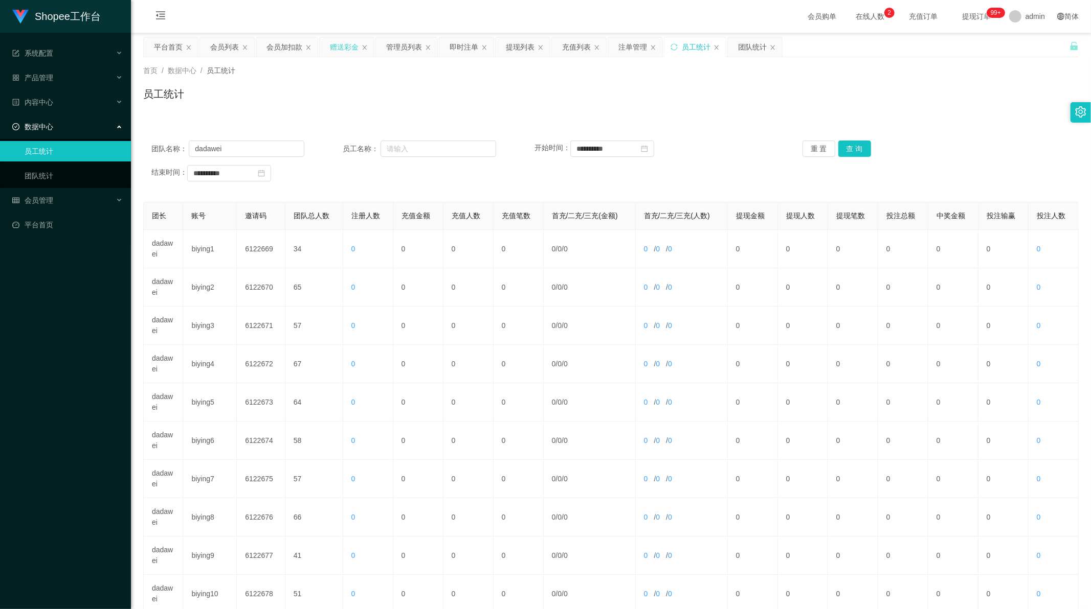
click at [333, 52] on div "赠送彩金" at bounding box center [344, 46] width 29 height 19
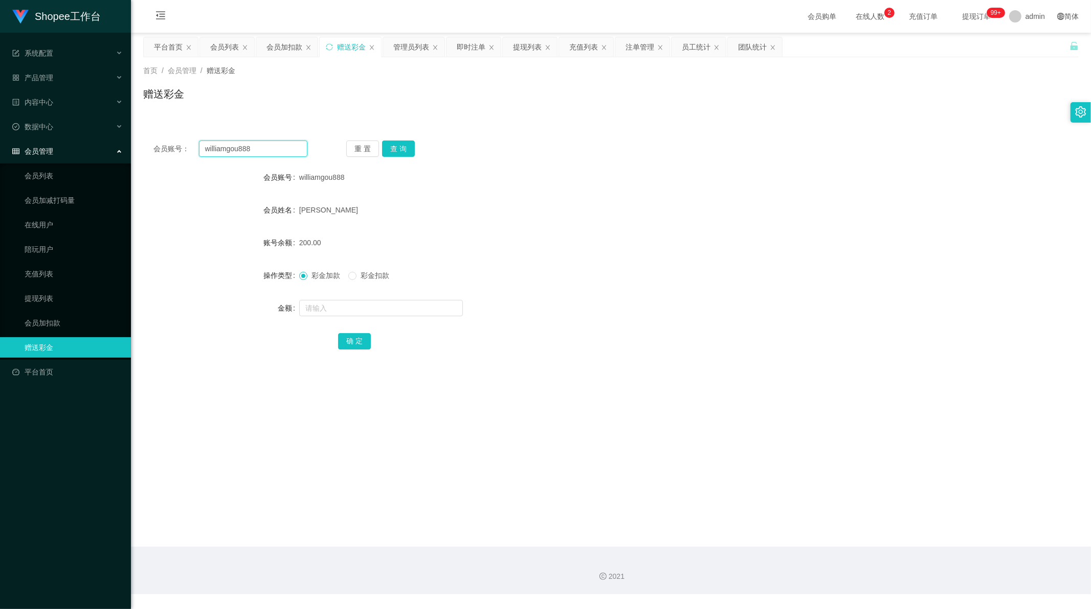
click at [247, 148] on input "williamgou888" at bounding box center [253, 149] width 109 height 16
paste input "Susanti"
type input "Susanti"
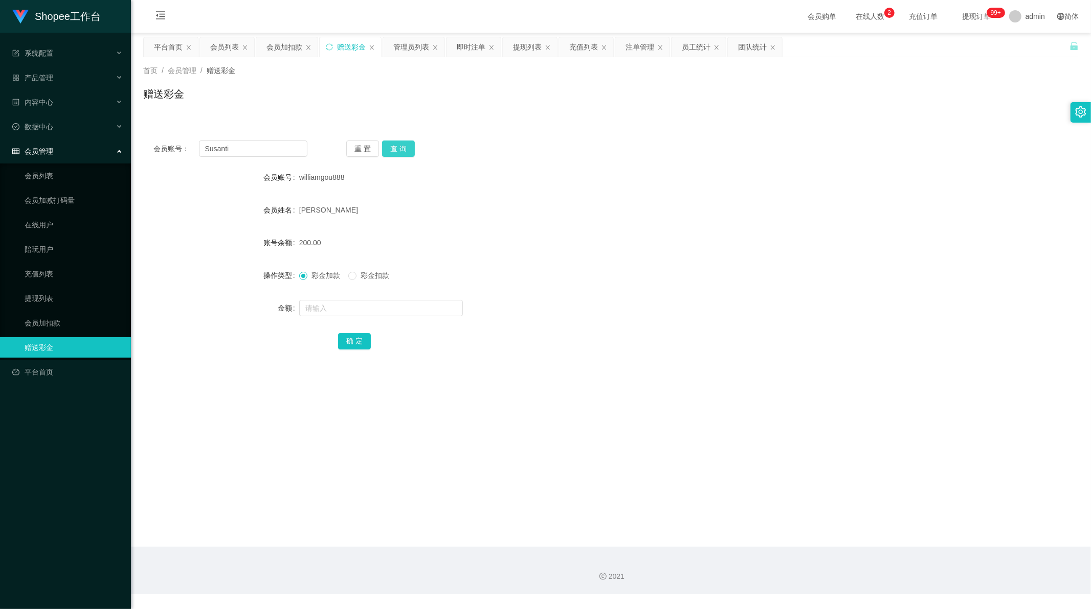
click at [401, 152] on button "查 询" at bounding box center [398, 149] width 33 height 16
click at [360, 303] on input "text" at bounding box center [381, 308] width 164 height 16
paste input "500"
type input "500"
click at [341, 336] on button "确 定" at bounding box center [354, 341] width 33 height 16
